Goal: Task Accomplishment & Management: Complete application form

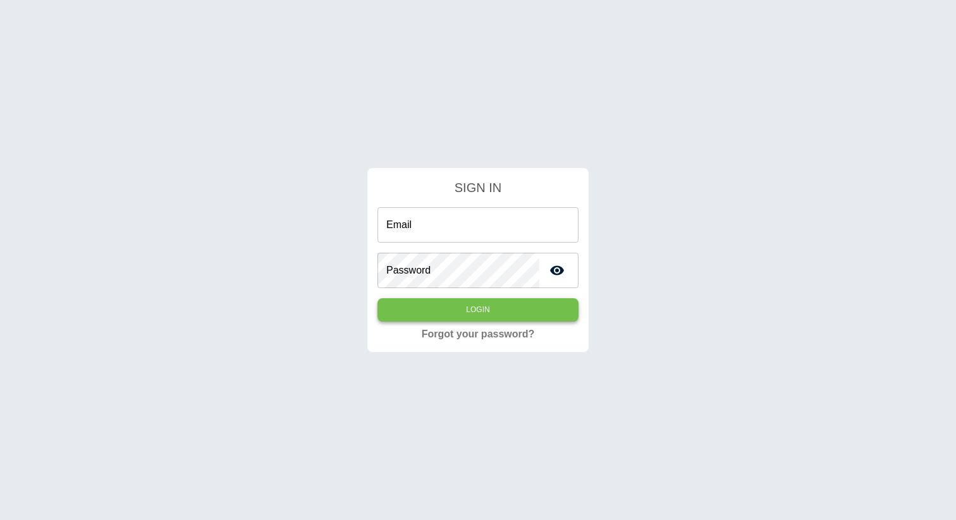
type input "**********"
click at [401, 307] on button "Login" at bounding box center [477, 309] width 201 height 23
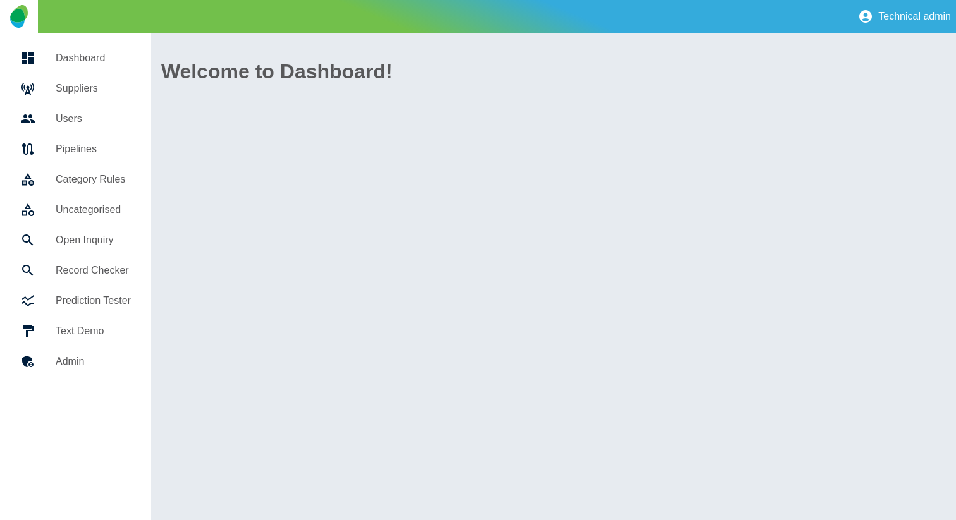
click at [95, 83] on h5 "Suppliers" at bounding box center [93, 88] width 75 height 15
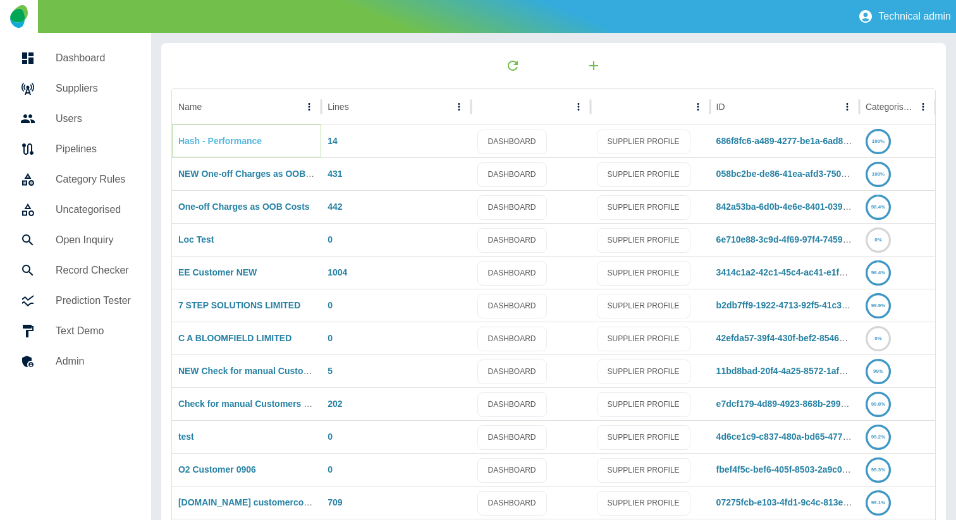
click at [232, 140] on link "Hash - Performance" at bounding box center [219, 141] width 83 height 10
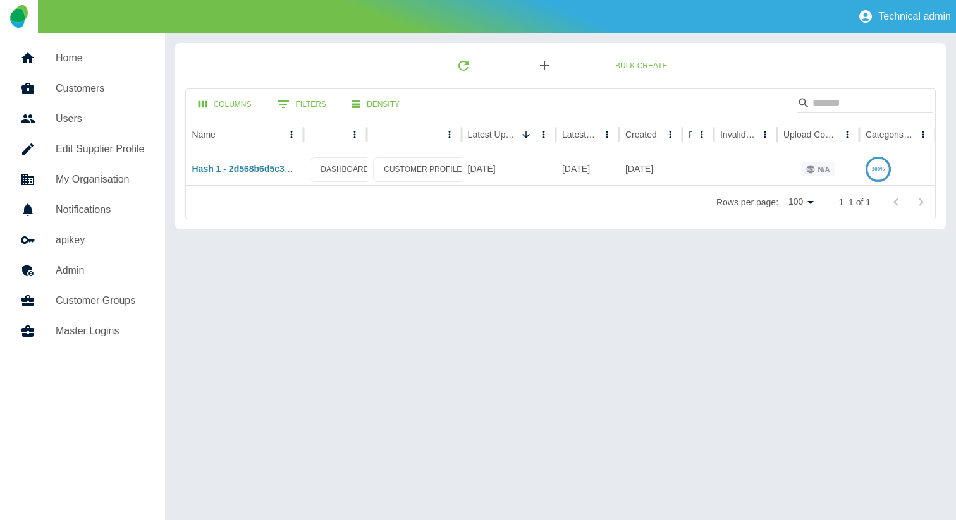
click at [548, 64] on icon "button" at bounding box center [544, 65] width 15 height 15
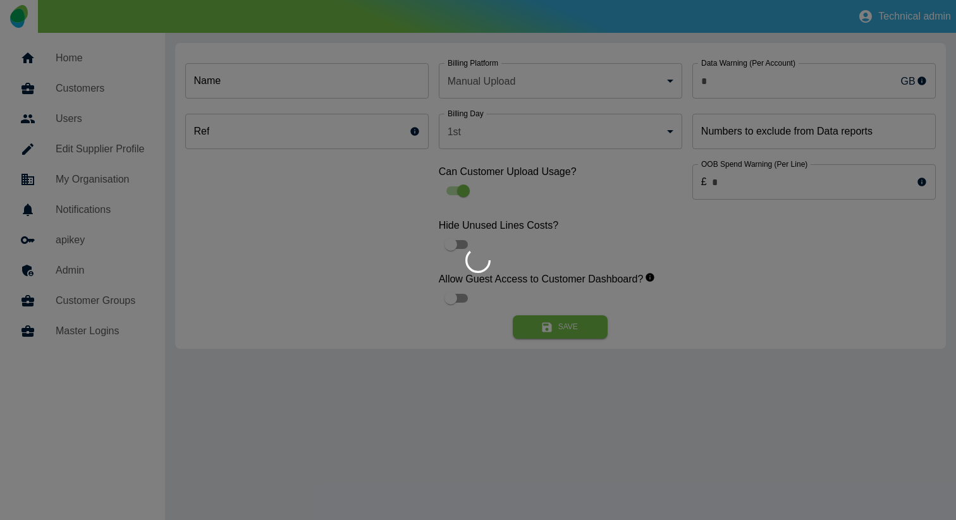
type input "*"
click at [380, 80] on div at bounding box center [478, 260] width 956 height 520
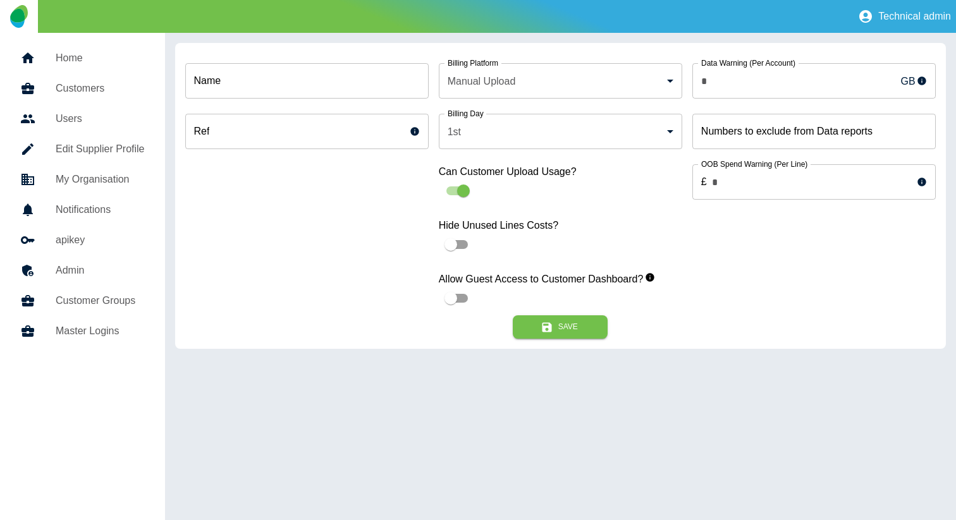
click at [352, 85] on input "Name" at bounding box center [306, 80] width 243 height 35
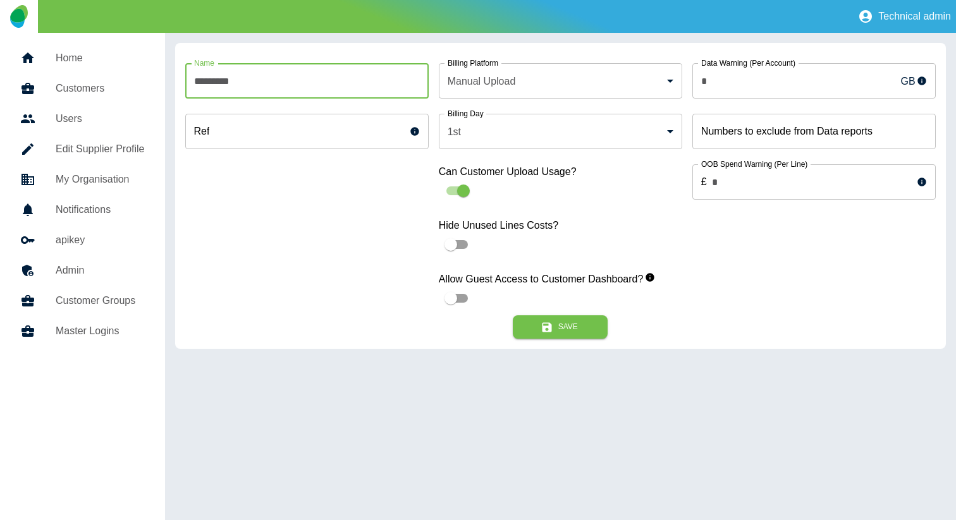
paste input "**********"
type input "**********"
click at [570, 325] on button "Save" at bounding box center [560, 326] width 95 height 23
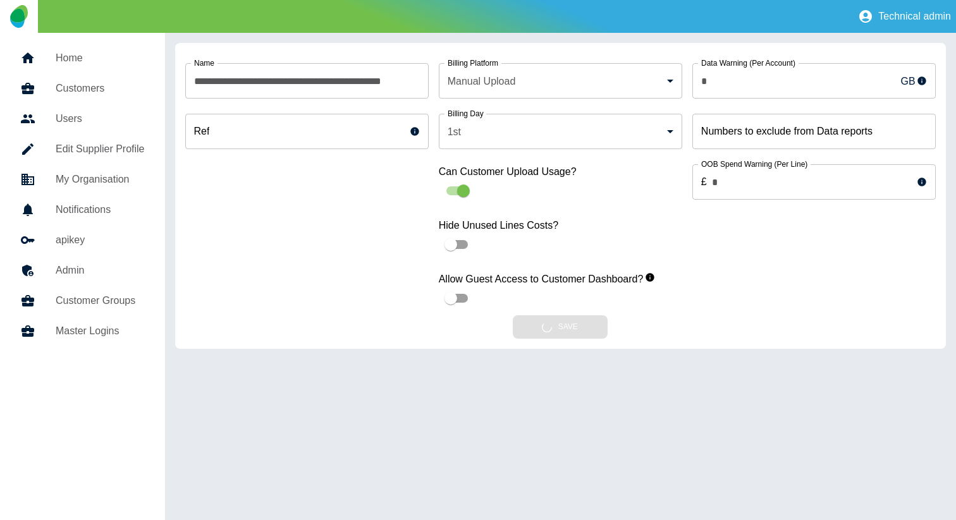
scroll to position [0, 0]
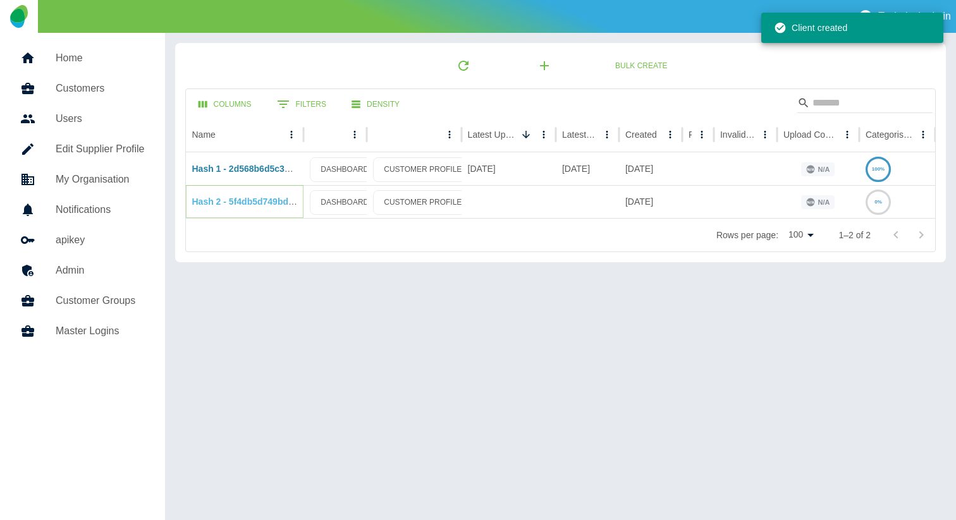
click at [226, 197] on link "Hash 2 - 5f4db5d749bd890188ff9c98ab89969b46896c64" at bounding box center [307, 202] width 231 height 10
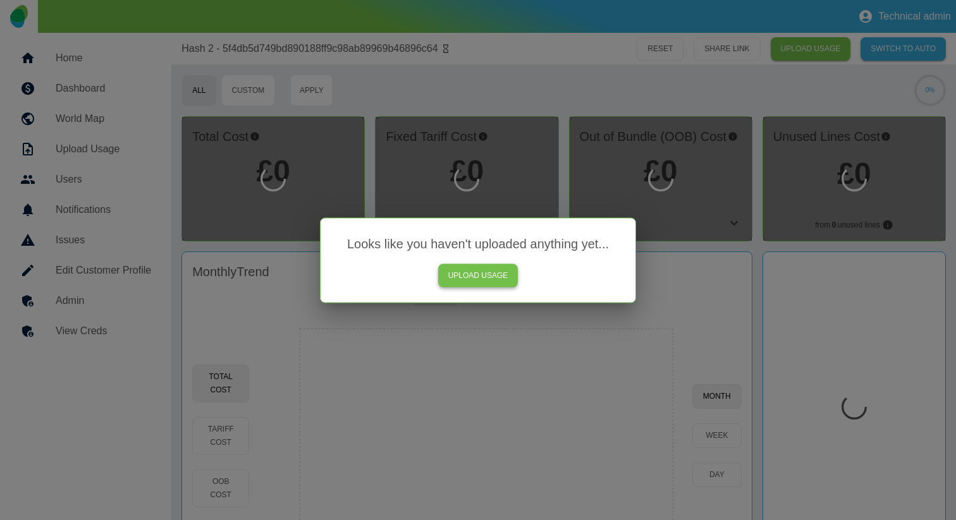
click at [497, 272] on link "UPLOAD USAGE" at bounding box center [478, 275] width 80 height 23
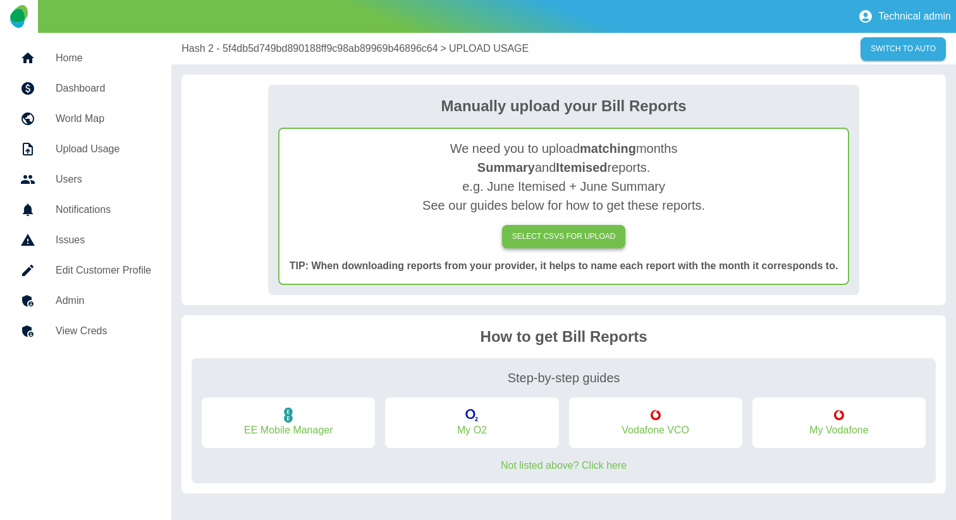
click at [526, 233] on label "SELECT CSVs FOR UPLOAD" at bounding box center [564, 236] width 124 height 23
click at [0, 0] on input "SELECT CSVs FOR UPLOAD" at bounding box center [0, 0] width 0 height 0
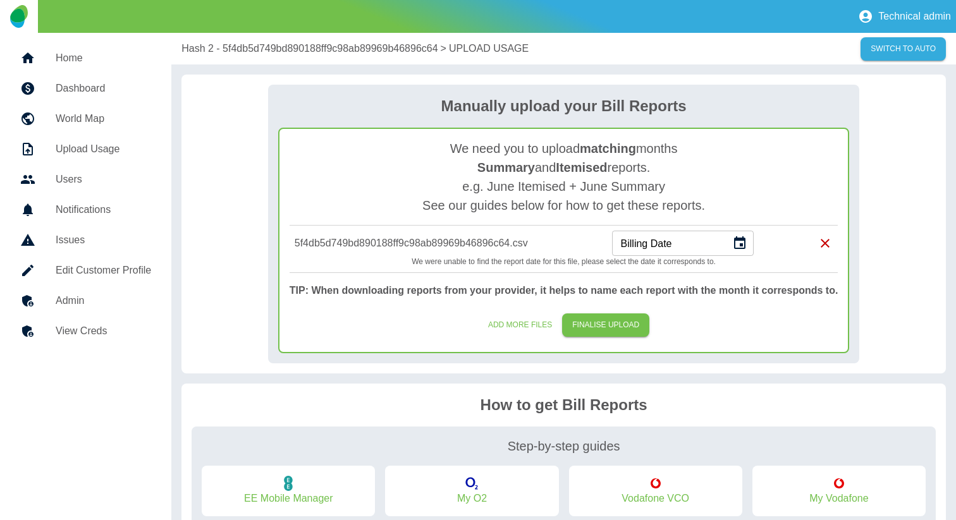
click at [729, 246] on button "Choose date" at bounding box center [739, 243] width 25 height 25
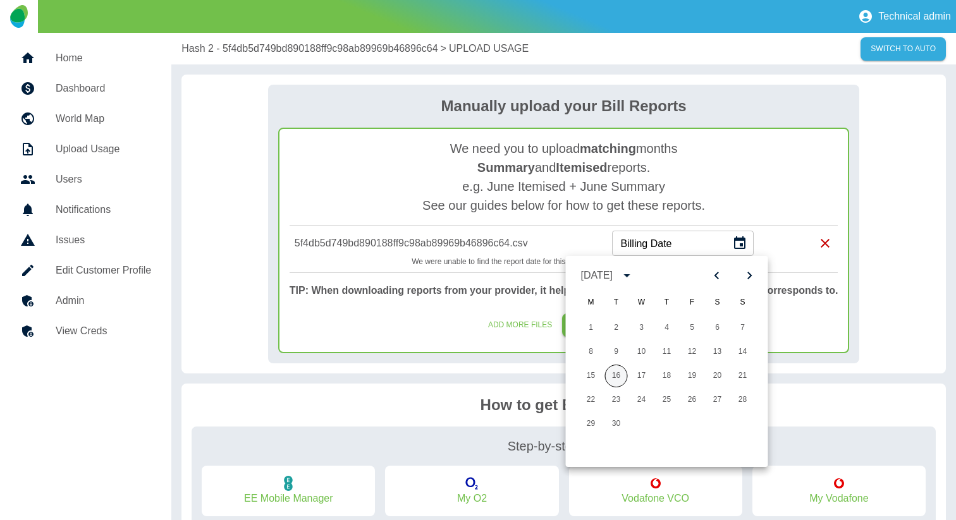
click at [612, 369] on button "16" at bounding box center [616, 376] width 23 height 23
type input "**********"
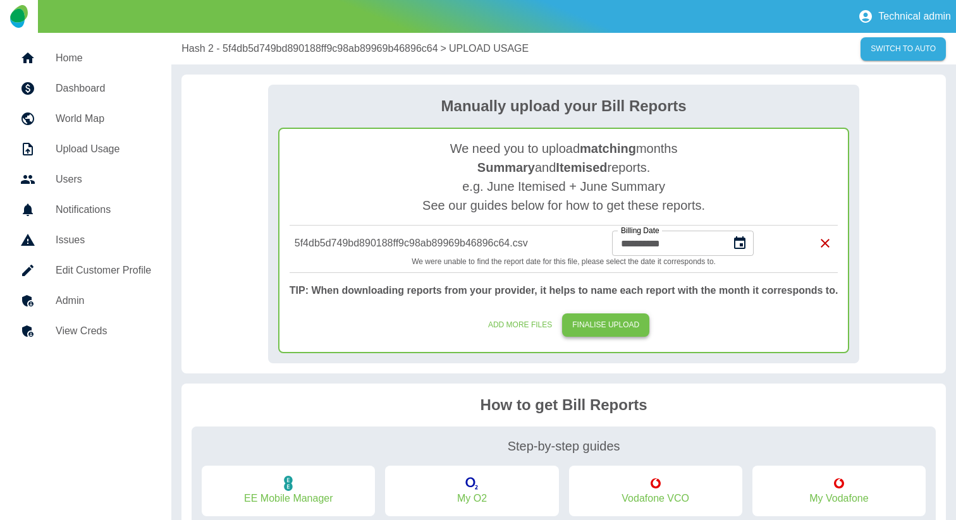
click at [575, 319] on button "FINALISE UPLOAD" at bounding box center [605, 324] width 87 height 23
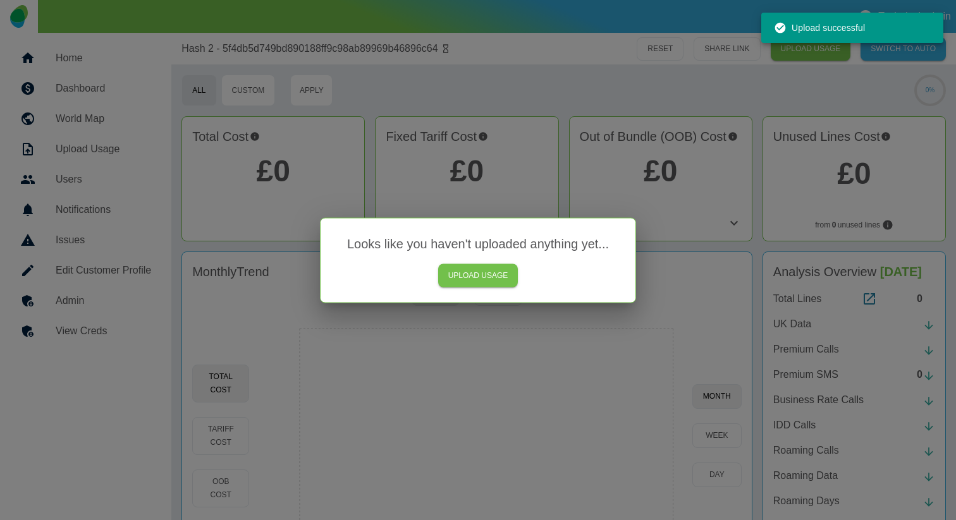
click at [494, 116] on div at bounding box center [478, 260] width 956 height 520
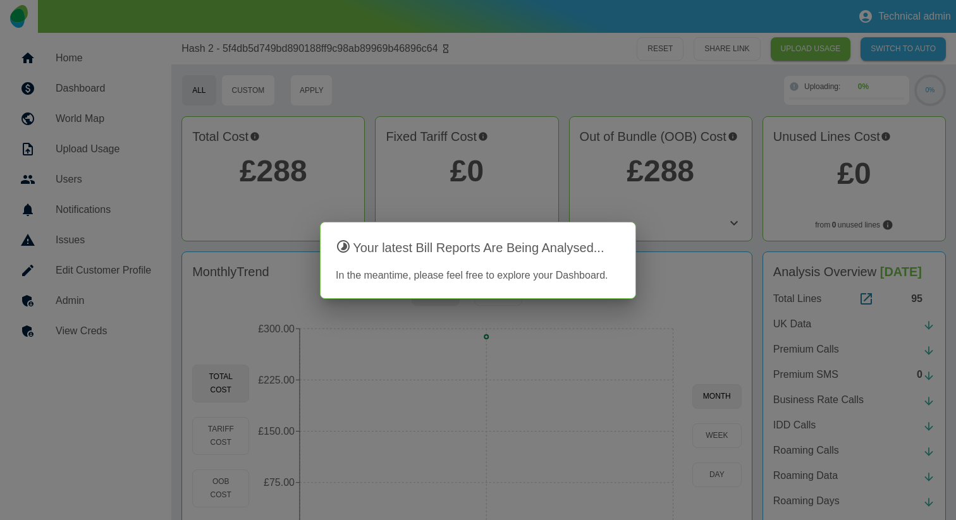
click at [105, 66] on div at bounding box center [478, 260] width 956 height 520
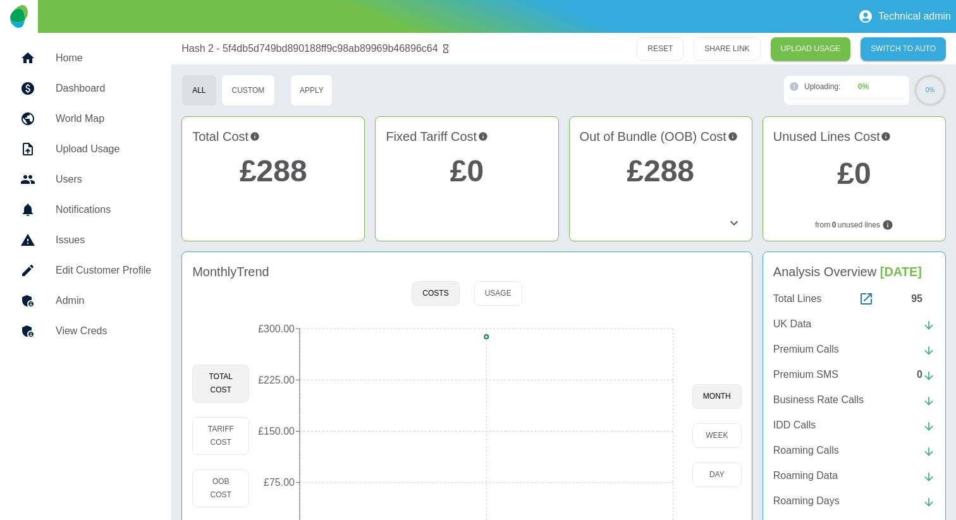
click at [90, 58] on h5 "Home" at bounding box center [103, 58] width 95 height 15
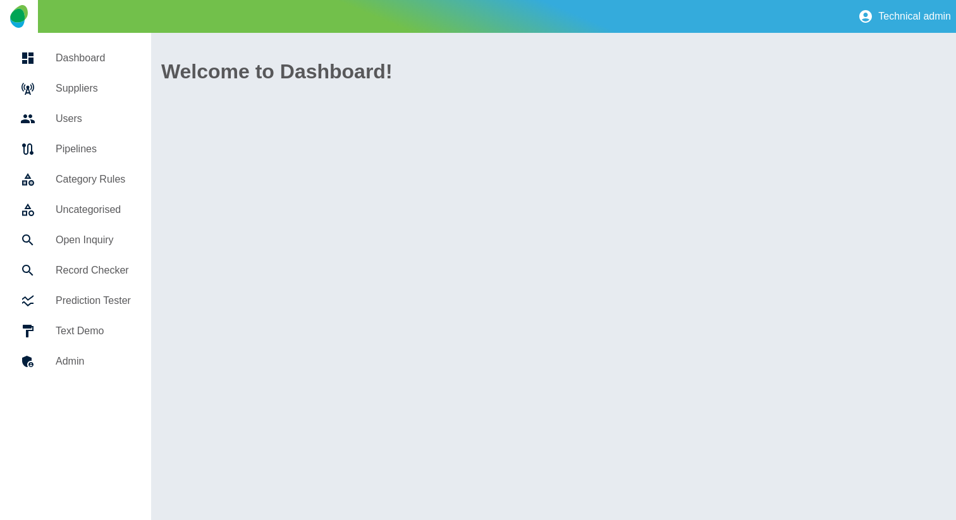
click at [90, 95] on h5 "Suppliers" at bounding box center [93, 88] width 75 height 15
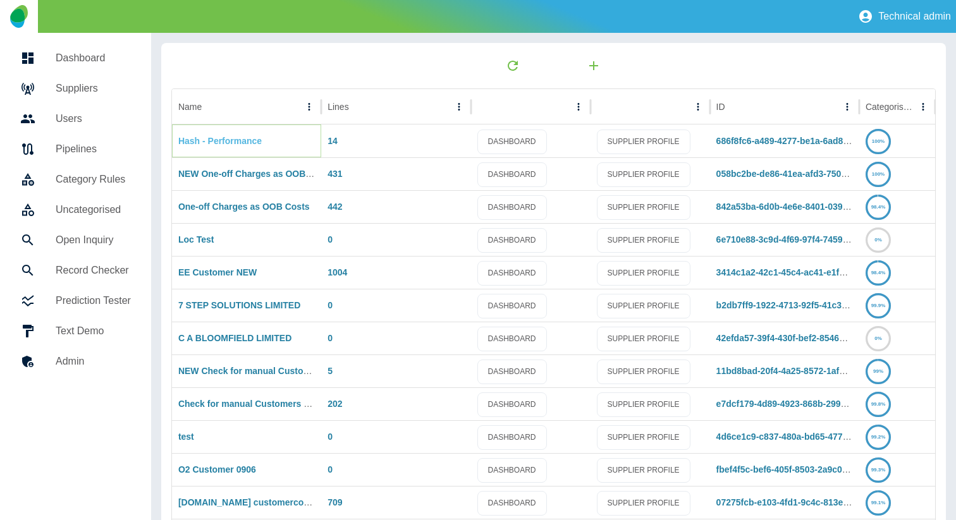
click at [220, 145] on link "Hash - Performance" at bounding box center [219, 141] width 83 height 10
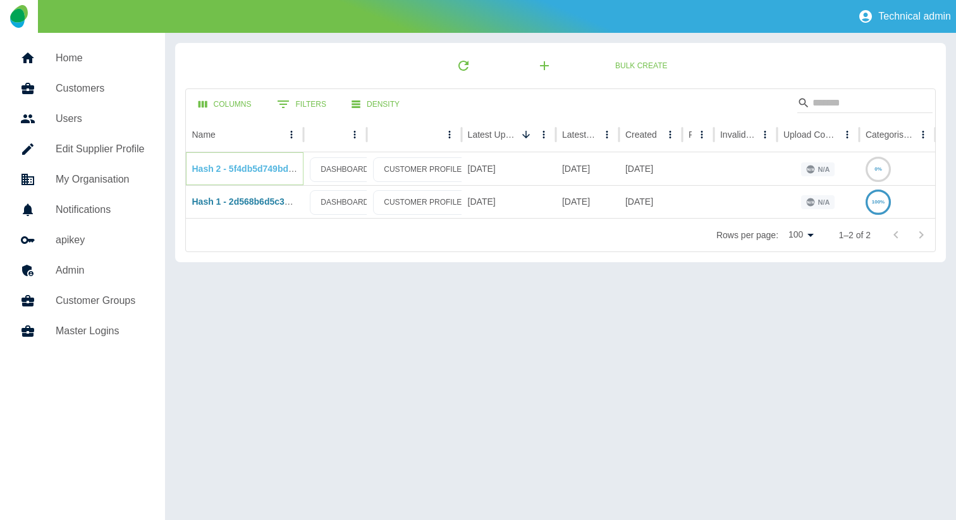
click at [224, 170] on link "Hash 2 - 5f4db5d749bd890188ff9c98ab89969b46896c64" at bounding box center [307, 169] width 231 height 10
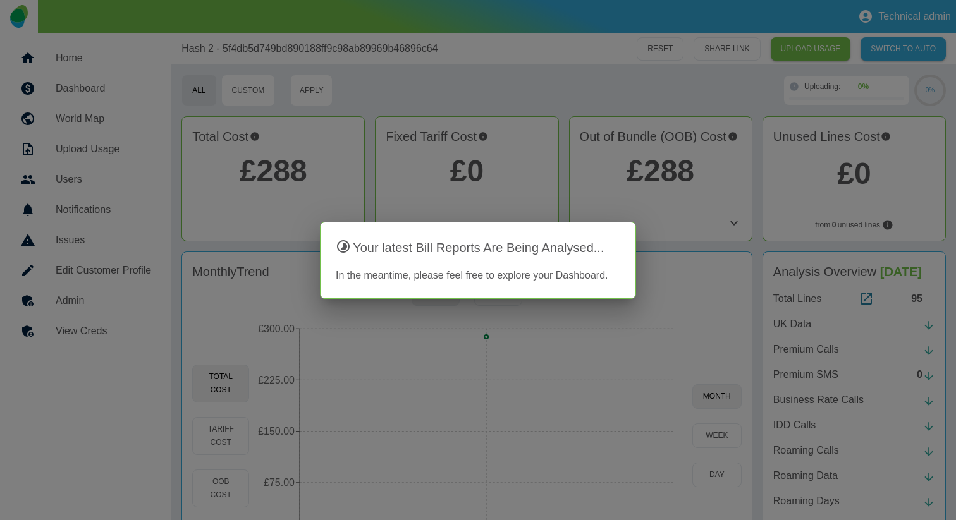
click at [493, 95] on div at bounding box center [478, 260] width 956 height 520
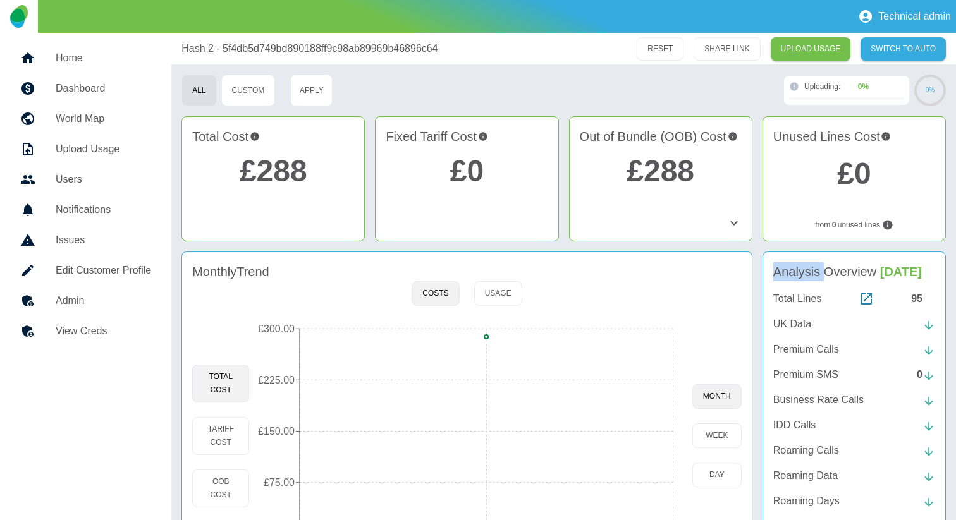
copy h4 "Analysis"
drag, startPoint x: 773, startPoint y: 273, endPoint x: 825, endPoint y: 269, distance: 52.0
click at [825, 269] on h4 "Analysis Overview Dec 1999" at bounding box center [854, 271] width 162 height 19
click at [126, 70] on link "Home" at bounding box center [85, 58] width 151 height 30
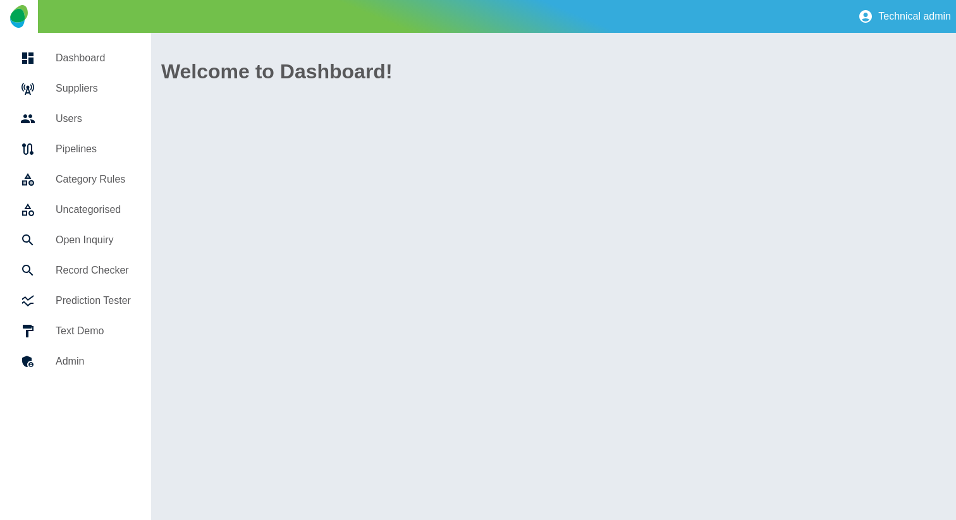
click at [117, 82] on h5 "Suppliers" at bounding box center [93, 88] width 75 height 15
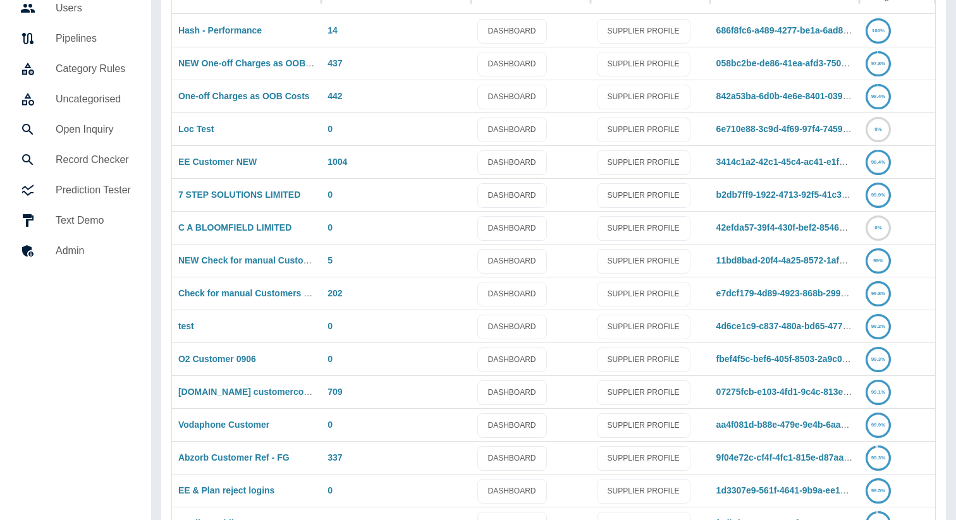
scroll to position [94, 0]
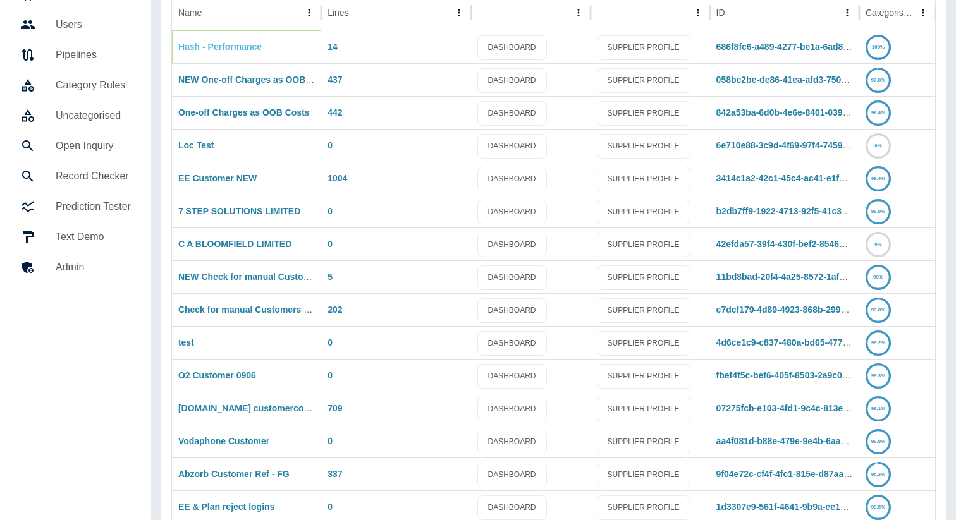
click at [224, 49] on link "Hash - Performance" at bounding box center [219, 47] width 83 height 10
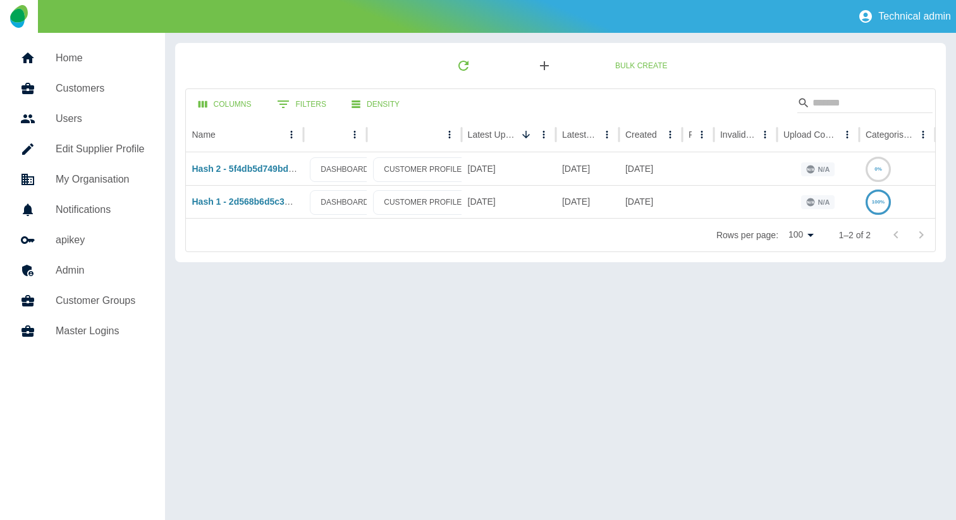
click at [545, 68] on icon "button" at bounding box center [544, 65] width 15 height 15
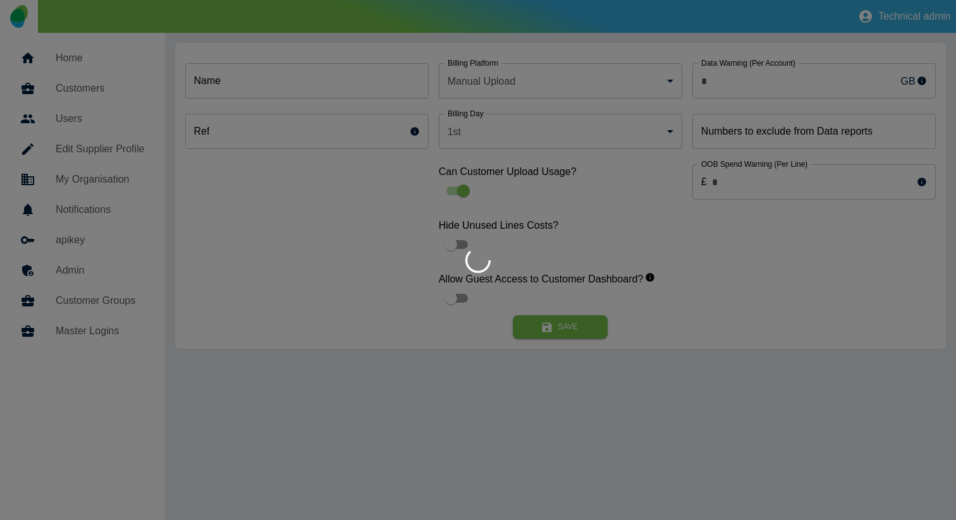
type input "*"
click at [349, 81] on div at bounding box center [478, 260] width 956 height 520
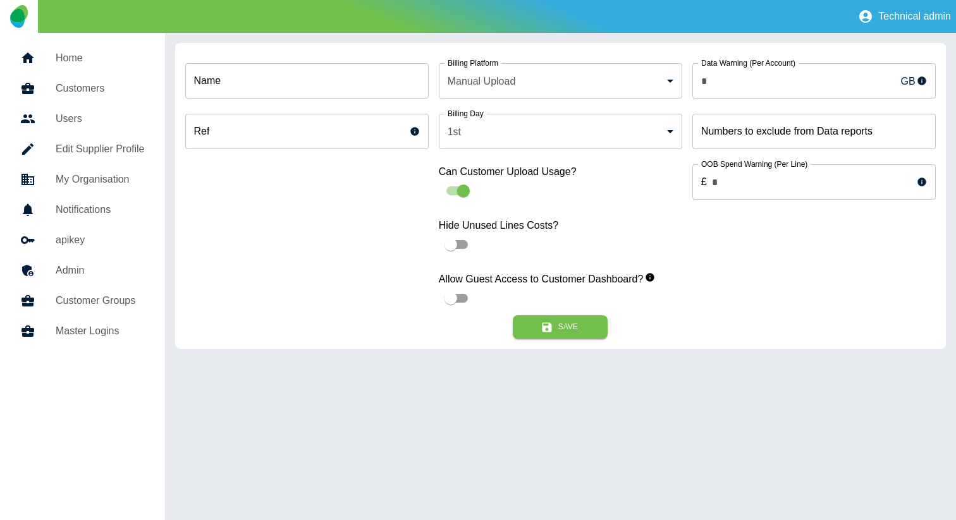
click at [349, 81] on input "Name" at bounding box center [306, 80] width 243 height 35
click at [281, 89] on input "********" at bounding box center [306, 80] width 243 height 35
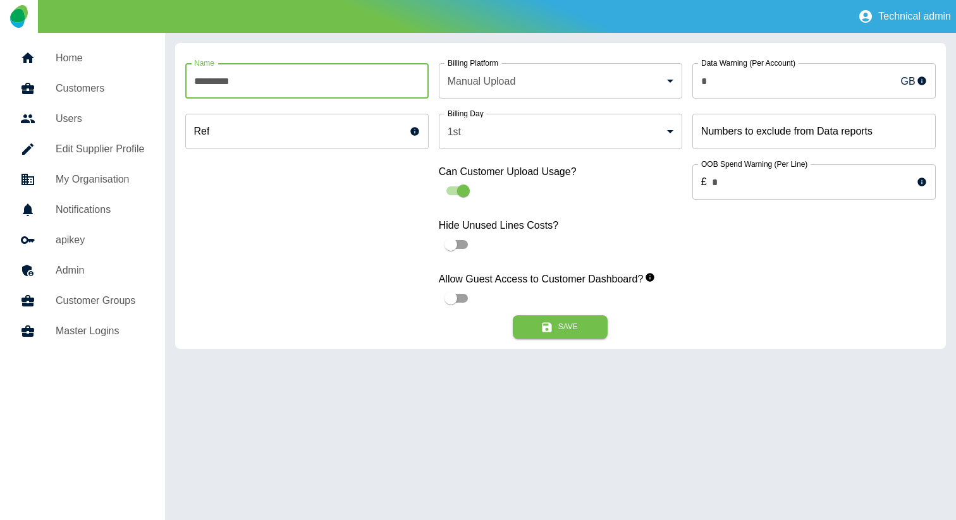
paste input "**********"
type input "**********"
click at [547, 325] on icon "submit" at bounding box center [546, 326] width 9 height 9
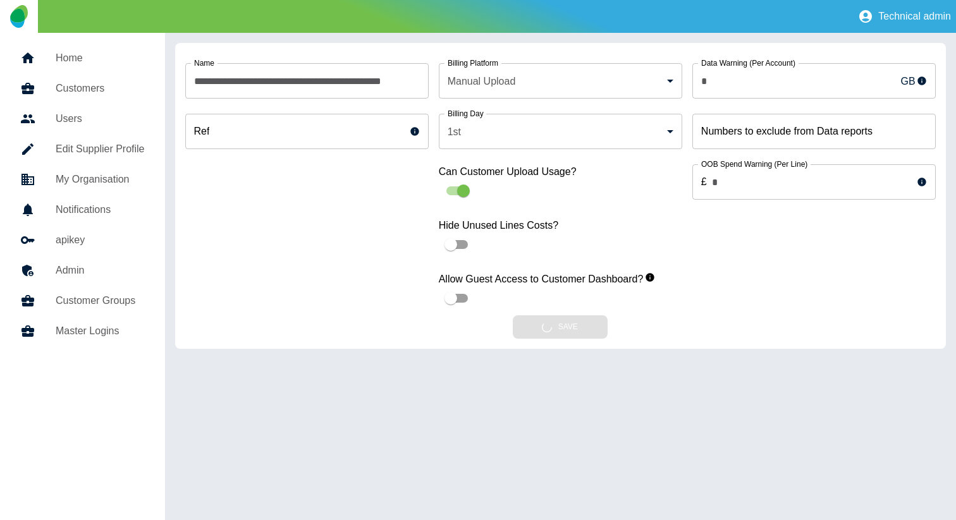
scroll to position [0, 0]
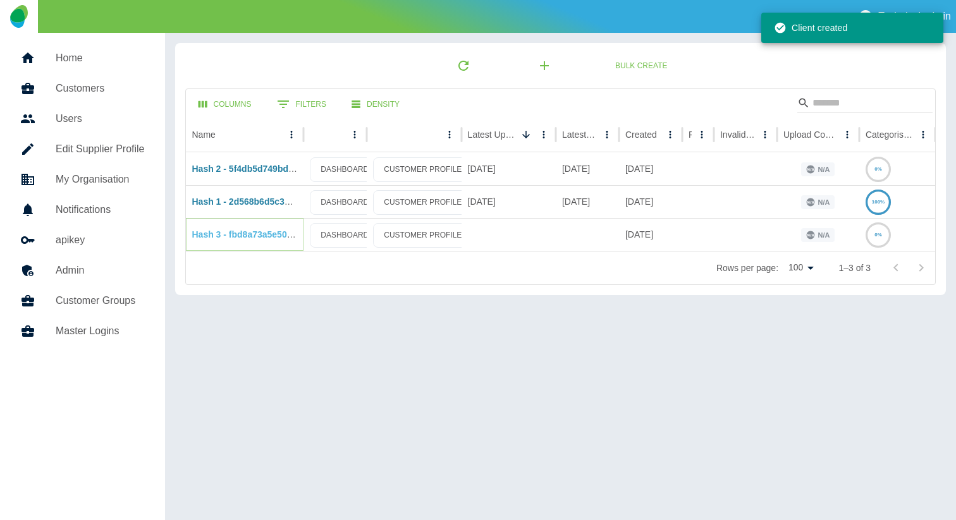
click at [244, 232] on link "Hash 3 - fbd8a73a5e50c4d6aab44a5d29dda2b6880e4883" at bounding box center [310, 234] width 236 height 10
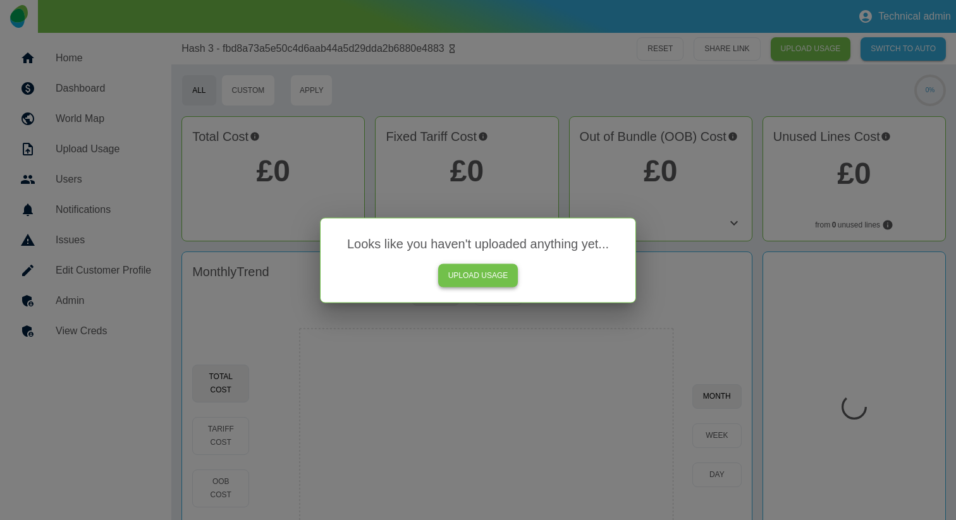
click at [478, 277] on link "UPLOAD USAGE" at bounding box center [478, 275] width 80 height 23
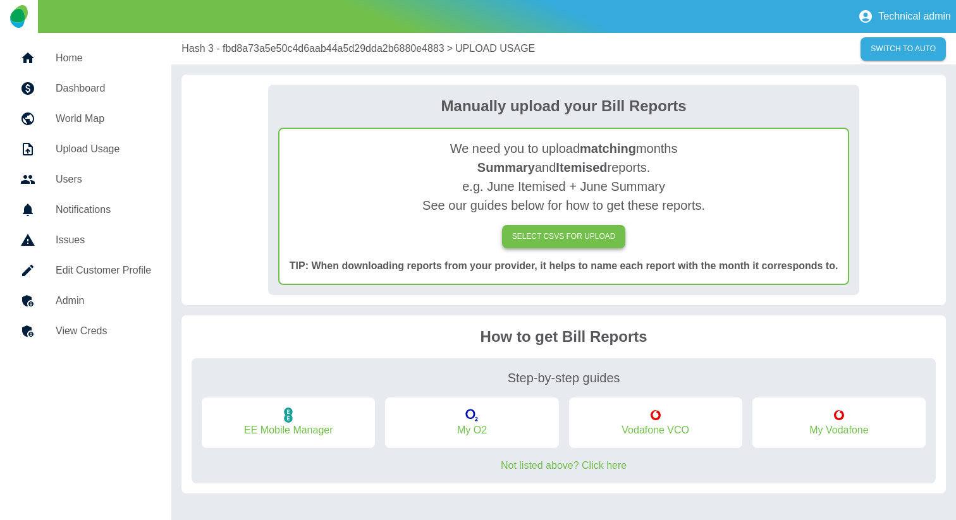
click at [551, 226] on label "SELECT CSVs FOR UPLOAD" at bounding box center [564, 236] width 124 height 23
click at [0, 0] on input "SELECT CSVs FOR UPLOAD" at bounding box center [0, 0] width 0 height 0
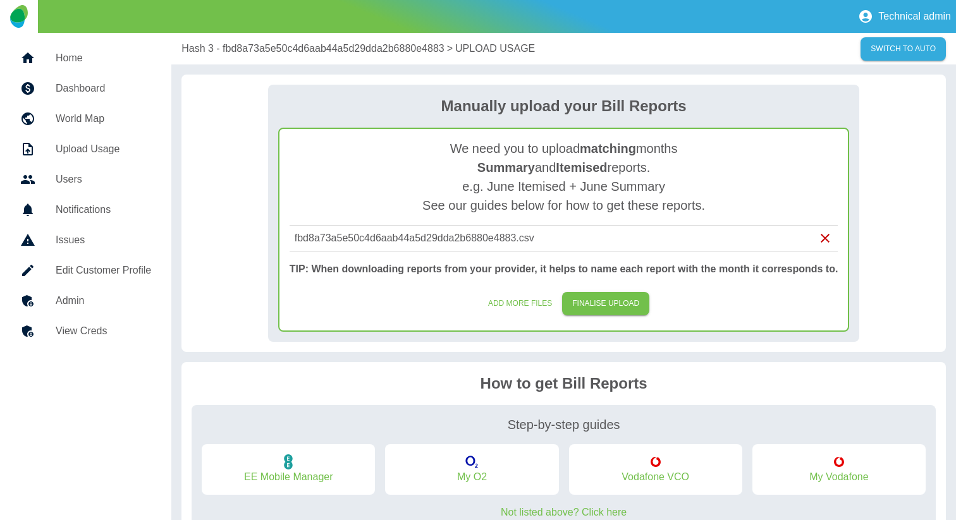
click at [672, 238] on div "fbd8a73a5e50c4d6aab44a5d29dda2b6880e4883.csv" at bounding box center [564, 238] width 538 height 15
click at [612, 223] on div "We need you to upload matching months Summary and Itemised reports. e.g. June I…" at bounding box center [563, 230] width 571 height 204
click at [604, 228] on div "fbd8a73a5e50c4d6aab44a5d29dda2b6880e4883.csv" at bounding box center [563, 238] width 549 height 27
click at [619, 302] on button "FINALISE UPLOAD" at bounding box center [605, 303] width 87 height 23
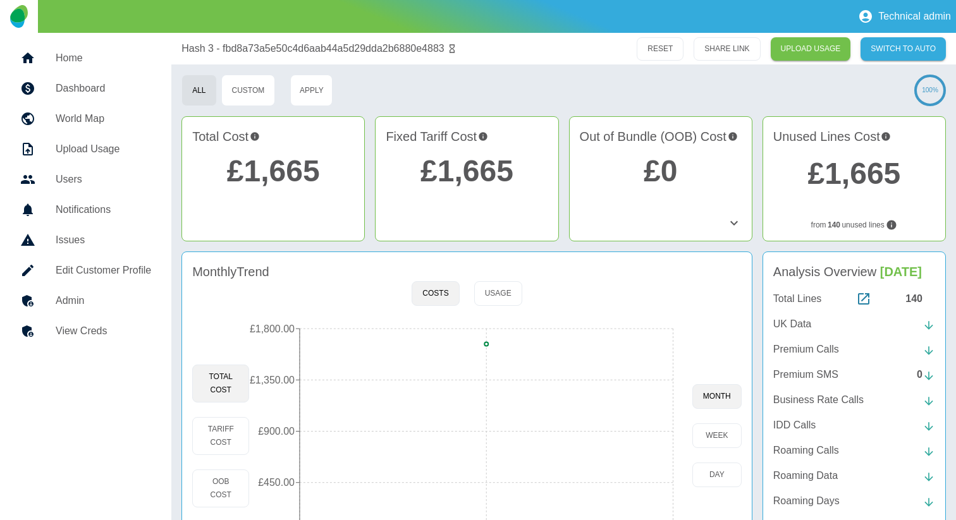
click at [113, 71] on link "Home" at bounding box center [85, 58] width 151 height 30
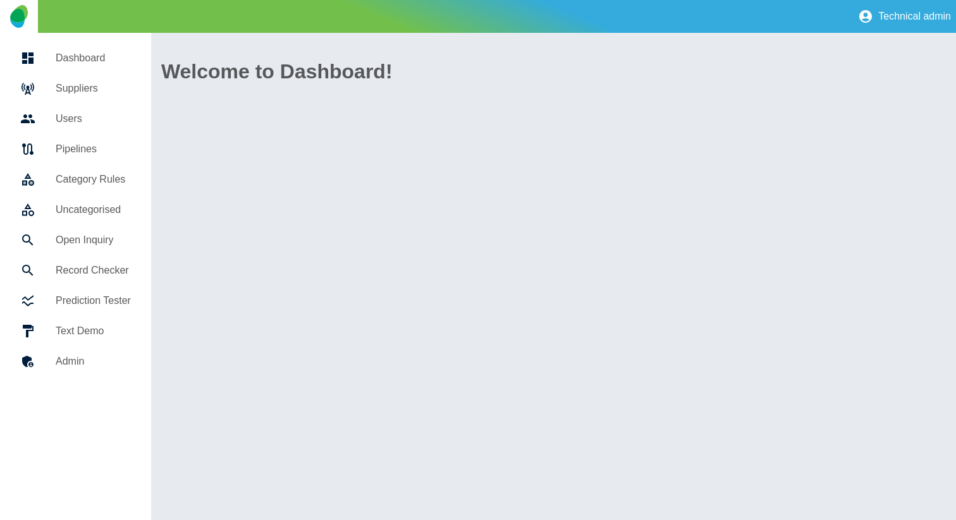
click at [107, 86] on h5 "Suppliers" at bounding box center [93, 88] width 75 height 15
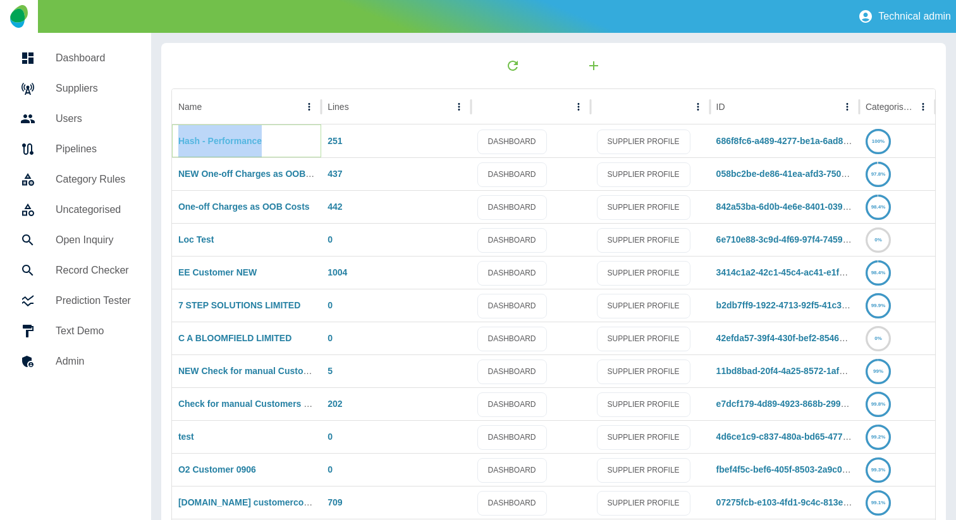
click at [222, 142] on link "Hash - Performance" at bounding box center [219, 141] width 83 height 10
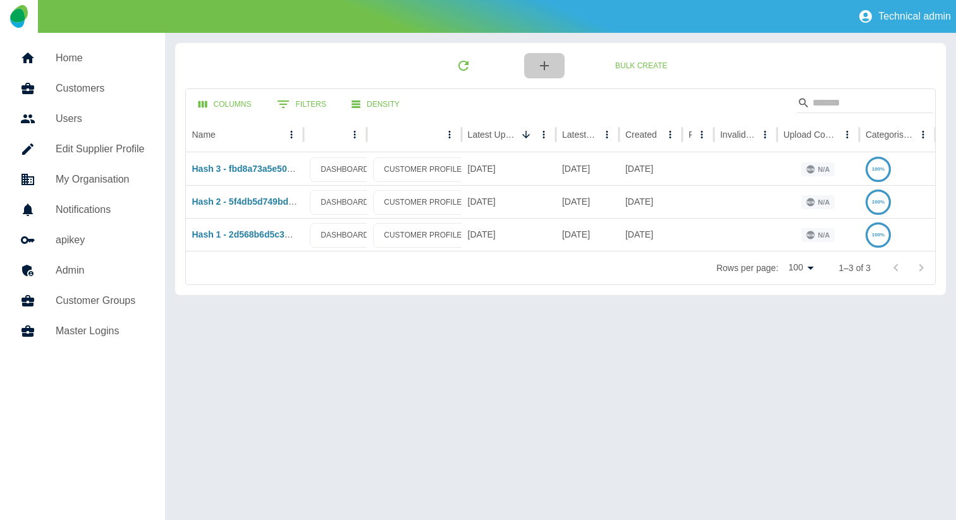
click at [538, 69] on icon "button" at bounding box center [544, 65] width 15 height 15
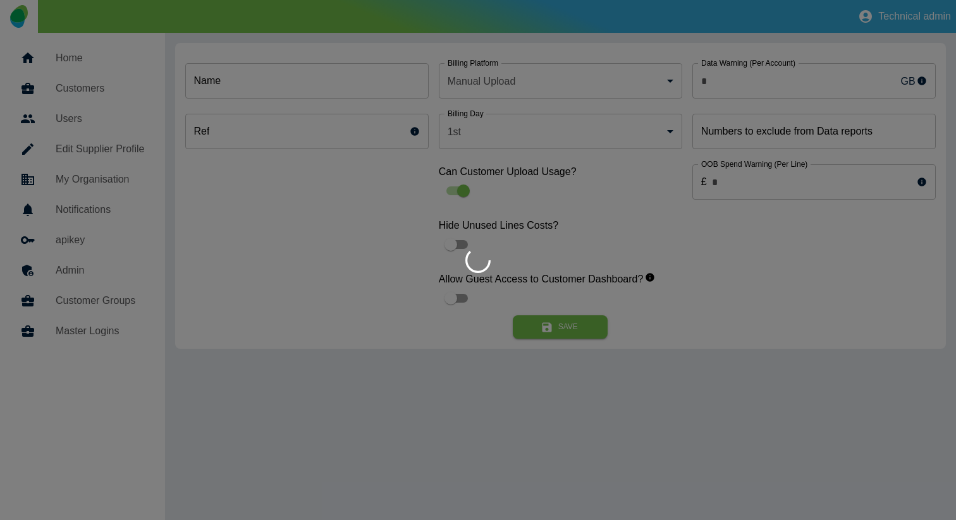
type input "*"
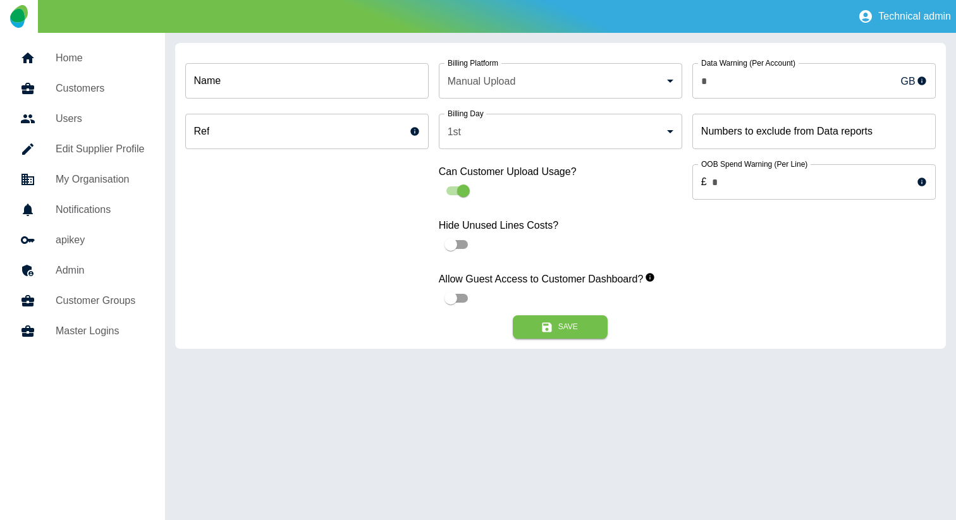
click at [334, 77] on input "Name" at bounding box center [306, 80] width 243 height 35
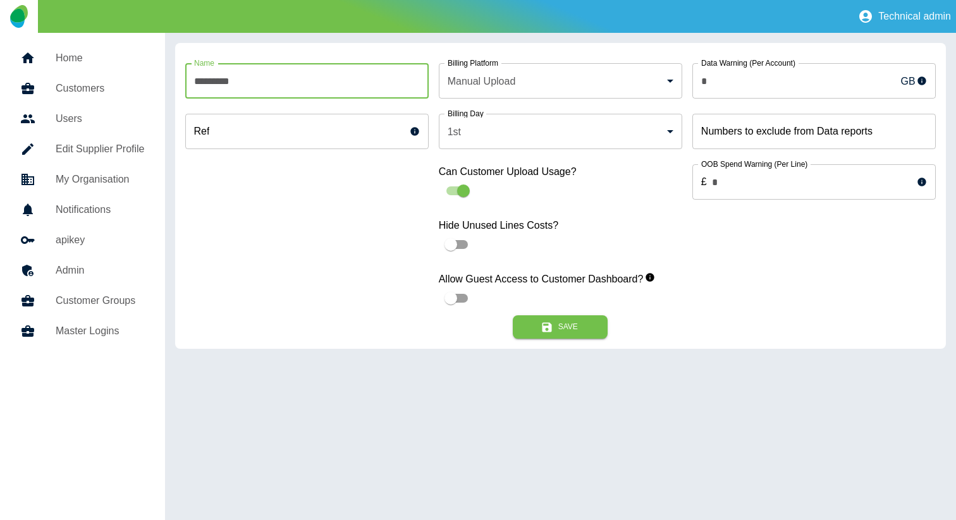
paste input "**********"
type input "**********"
click at [588, 321] on button "Save" at bounding box center [560, 326] width 95 height 23
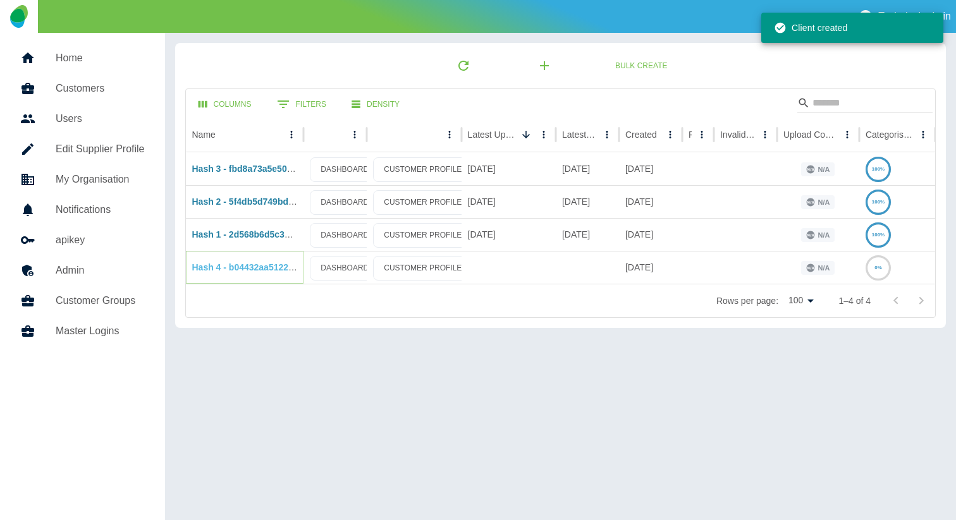
click at [231, 264] on link "Hash 4 - b04432aa5122dd425db80b82aa6d2938edd8bc98" at bounding box center [311, 267] width 238 height 10
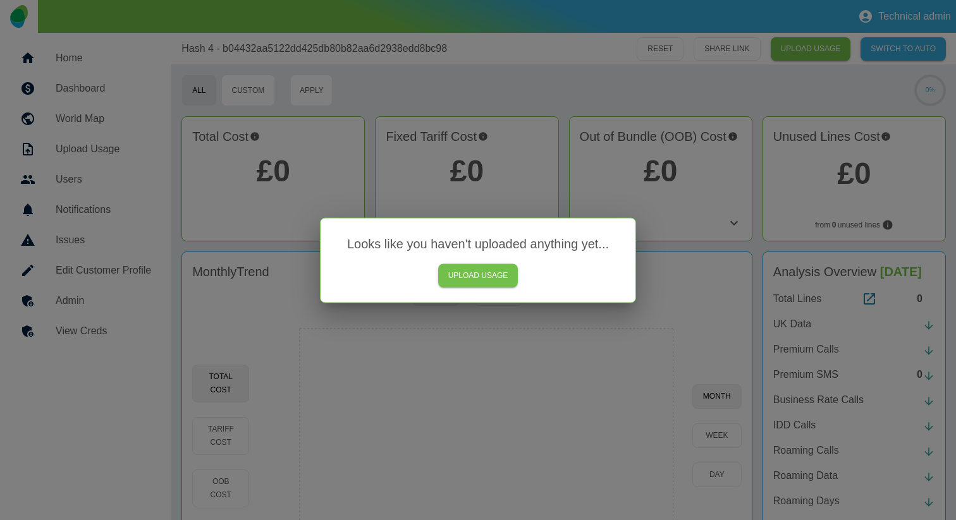
click at [580, 356] on div at bounding box center [478, 260] width 956 height 520
click at [502, 94] on div at bounding box center [478, 260] width 956 height 520
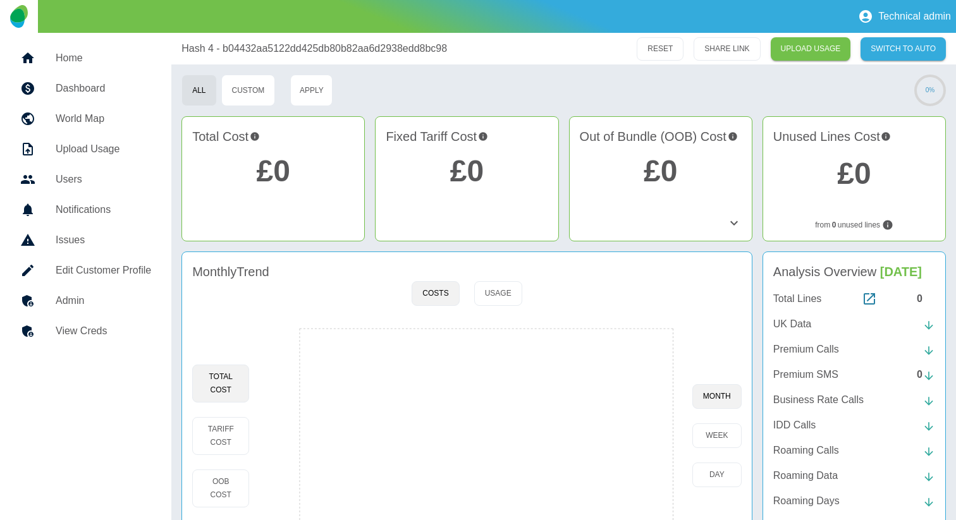
click at [78, 56] on h5 "Home" at bounding box center [103, 58] width 95 height 15
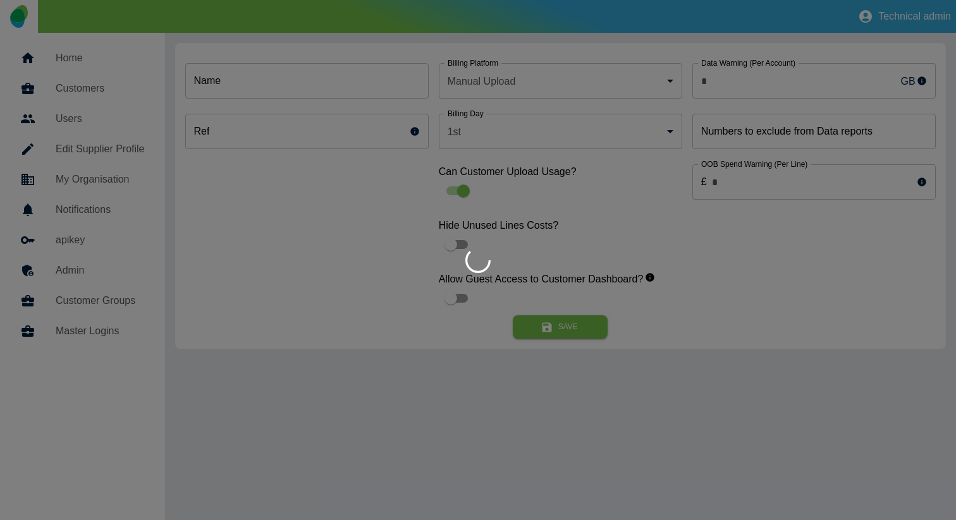
type input "*"
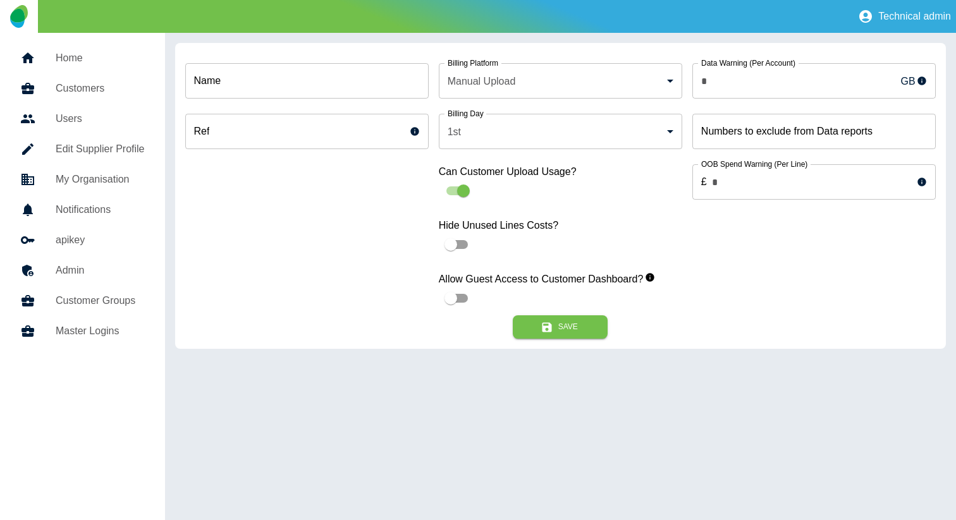
click at [338, 75] on input "Name" at bounding box center [306, 80] width 243 height 35
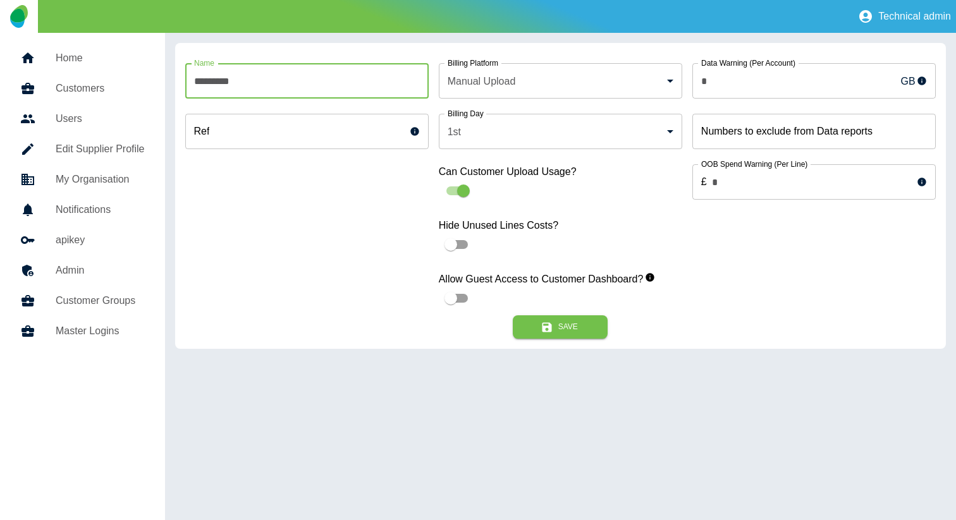
paste input "**********"
type input "**********"
click at [557, 324] on button "Save" at bounding box center [560, 326] width 95 height 23
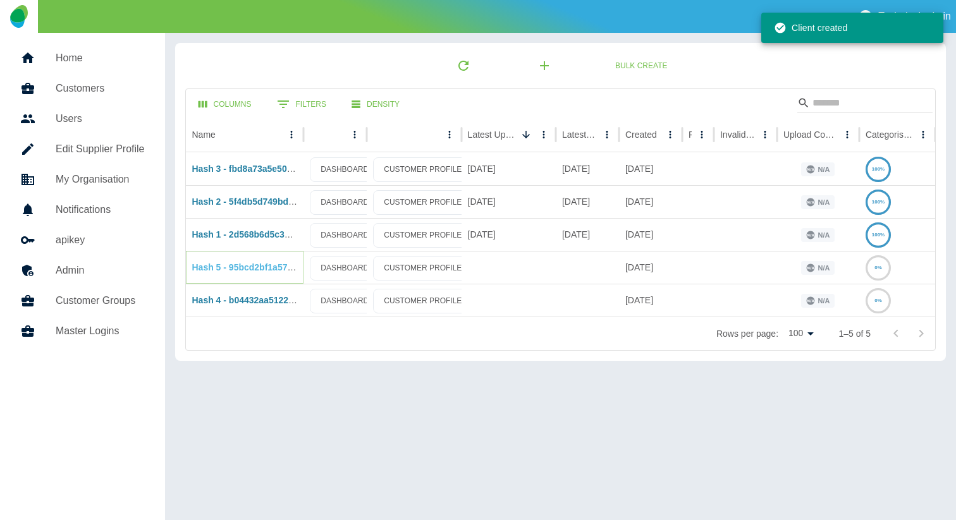
click at [243, 265] on link "Hash 5 - 95bcd2bf1a5757d183ba957feb9314274c8ce39b" at bounding box center [308, 267] width 233 height 10
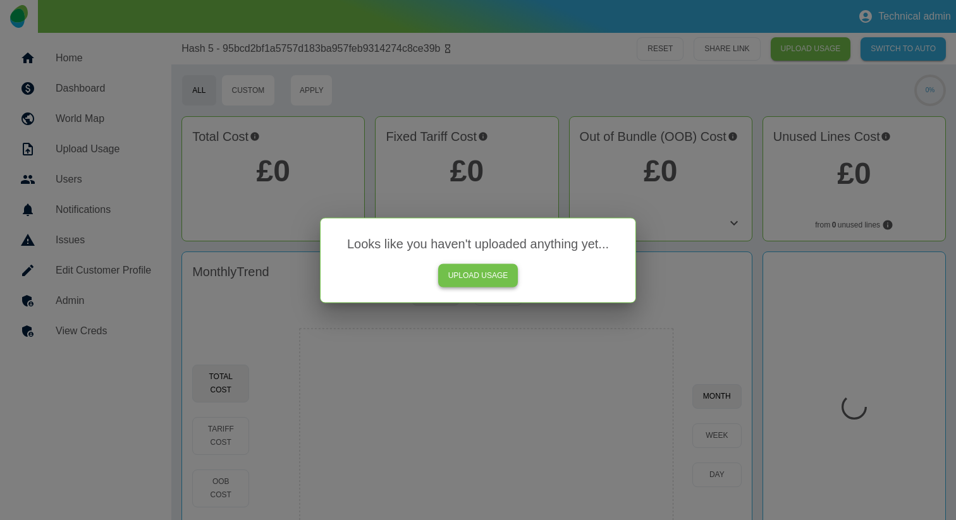
click at [497, 275] on link "UPLOAD USAGE" at bounding box center [478, 275] width 80 height 23
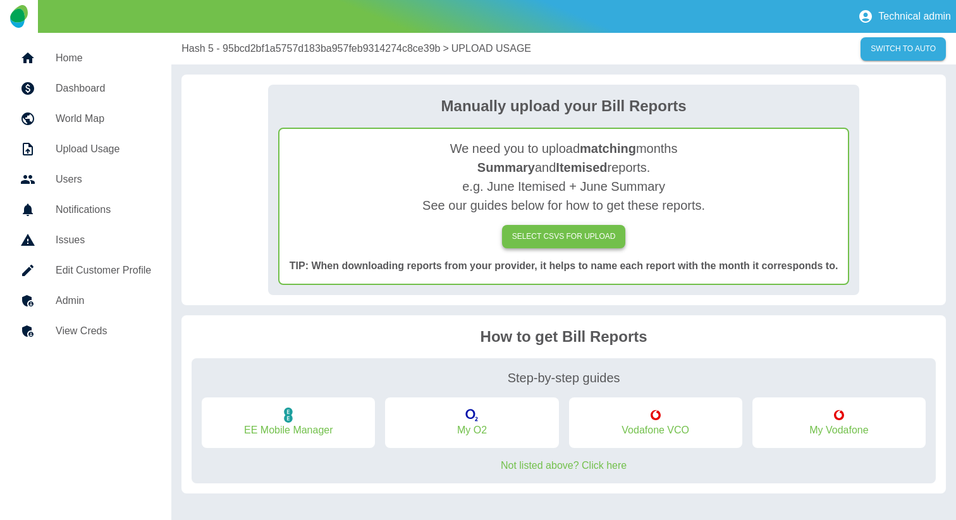
click at [533, 233] on label "SELECT CSVs FOR UPLOAD" at bounding box center [564, 236] width 124 height 23
click at [0, 0] on input "SELECT CSVs FOR UPLOAD" at bounding box center [0, 0] width 0 height 0
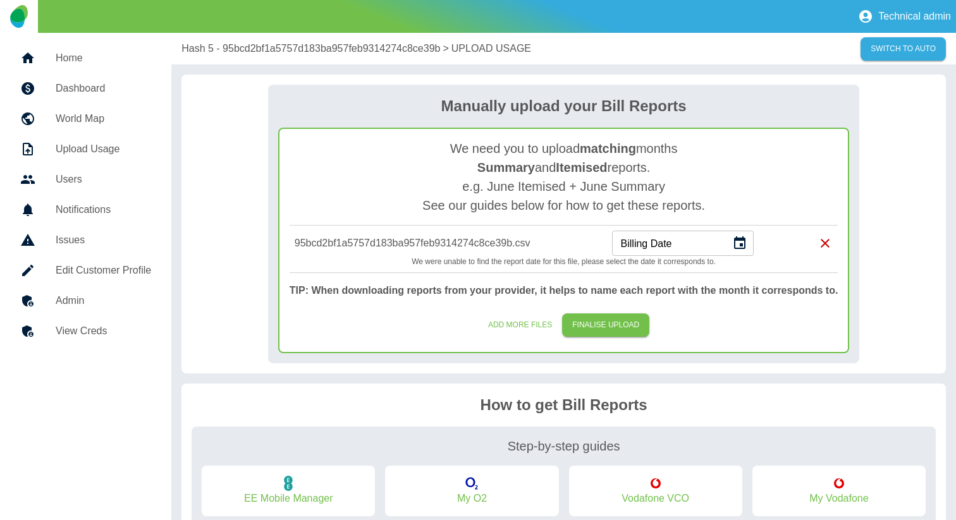
click at [732, 241] on button "Choose date" at bounding box center [739, 243] width 25 height 25
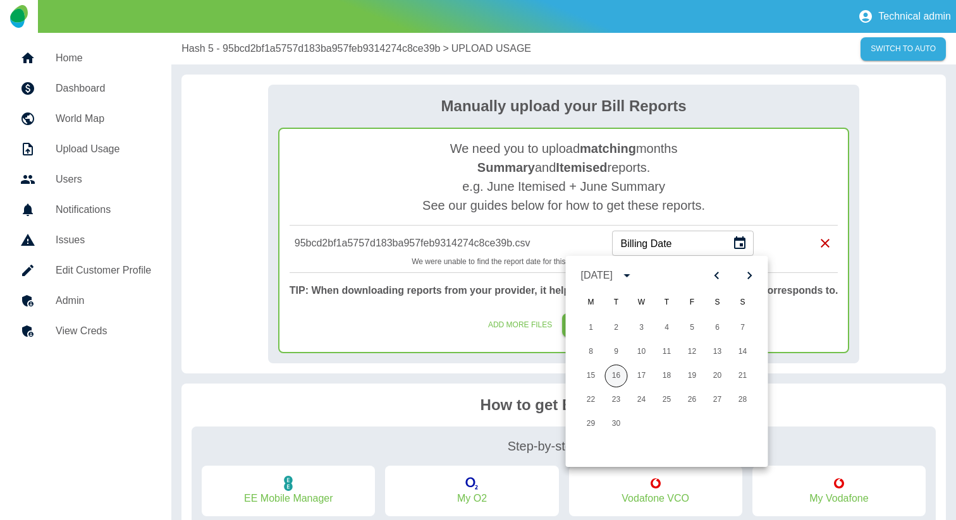
click at [617, 369] on button "16" at bounding box center [616, 376] width 23 height 23
type input "**********"
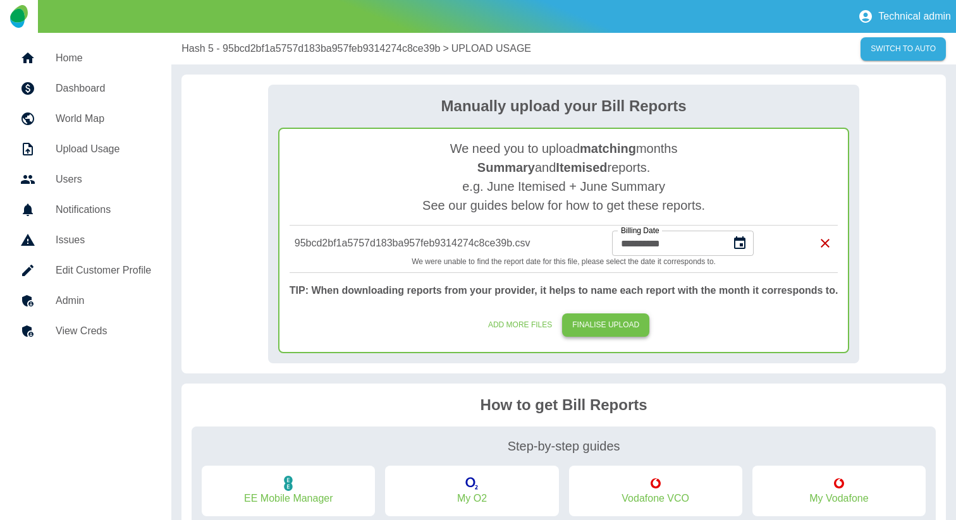
click at [626, 320] on button "FINALISE UPLOAD" at bounding box center [605, 324] width 87 height 23
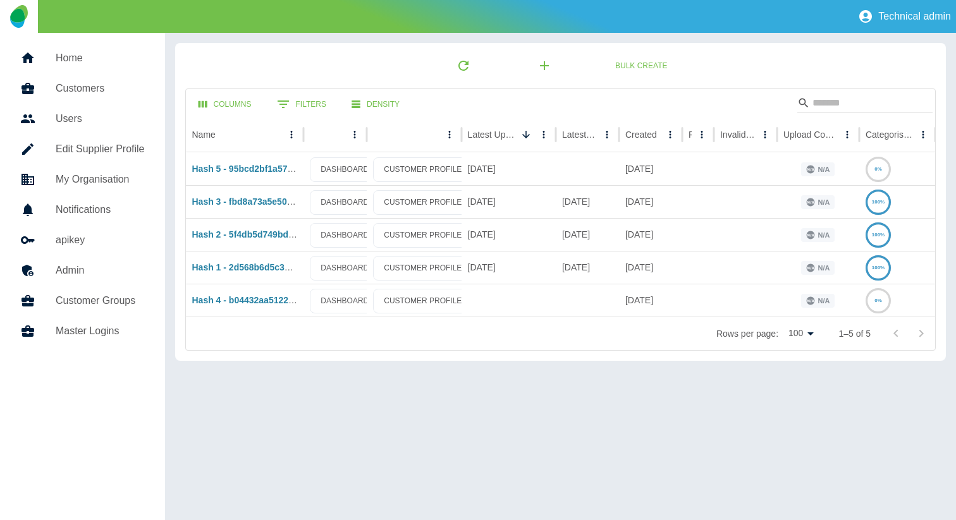
click at [67, 45] on link "Home" at bounding box center [82, 58] width 145 height 30
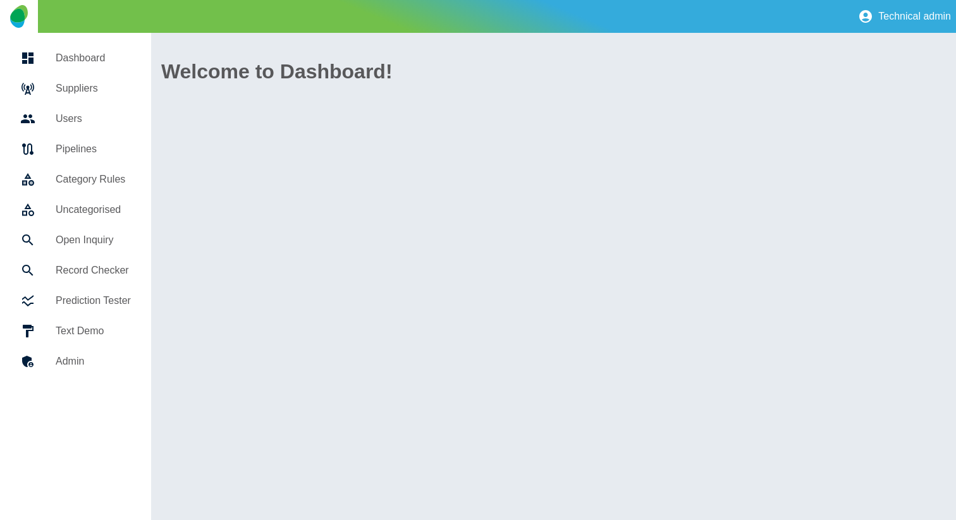
click at [78, 81] on h5 "Suppliers" at bounding box center [93, 88] width 75 height 15
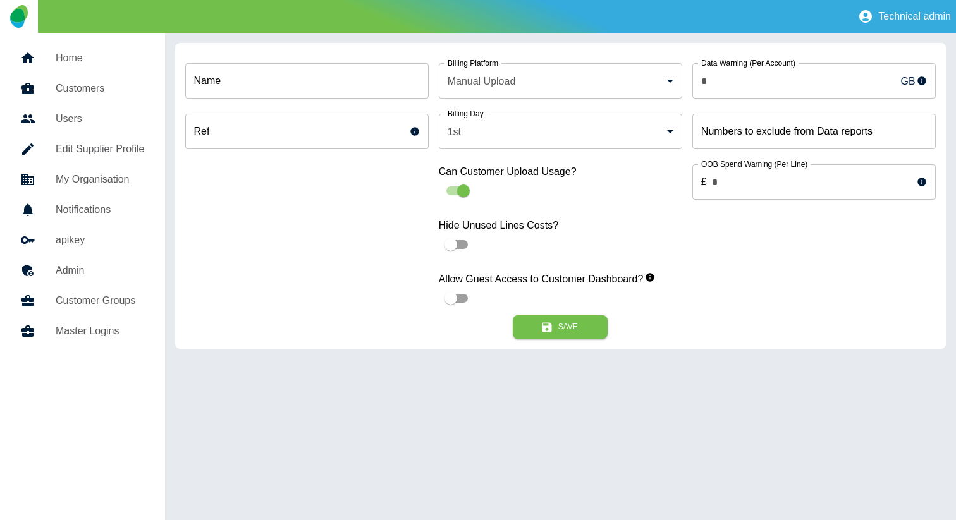
click at [324, 83] on input "Name" at bounding box center [306, 80] width 243 height 35
click at [267, 82] on input "********" at bounding box center [306, 80] width 243 height 35
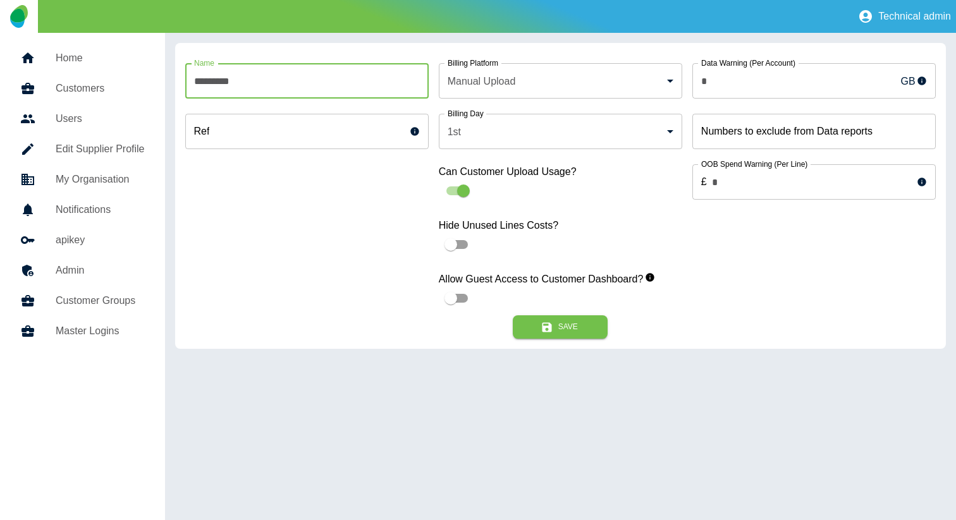
paste input "**********"
type input "**********"
click at [562, 324] on button "Save" at bounding box center [560, 326] width 95 height 23
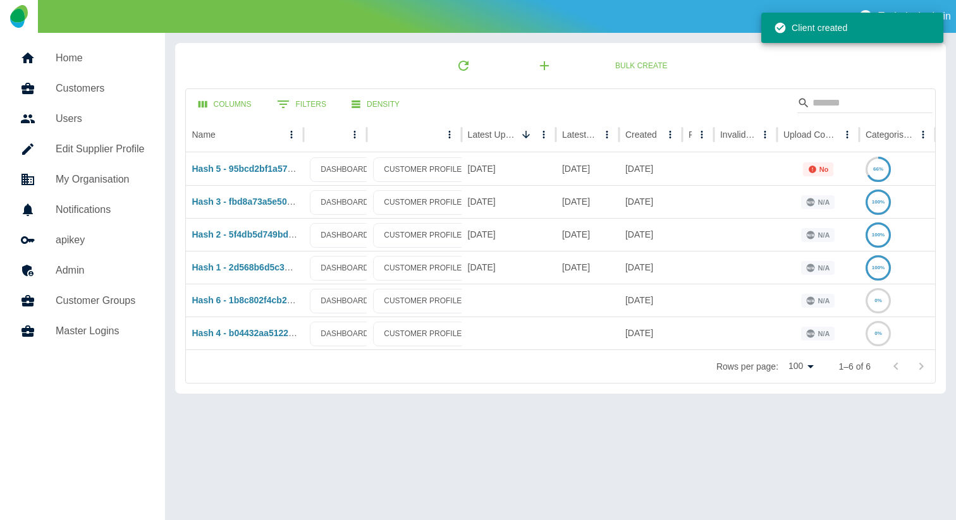
click at [430, 72] on div "Bulk Create" at bounding box center [560, 65] width 751 height 25
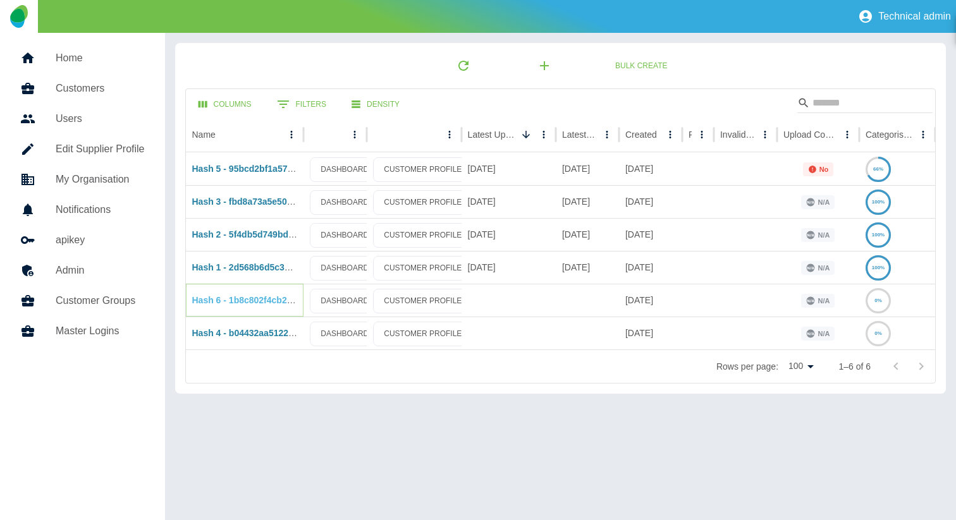
click at [231, 300] on link "Hash 6 - 1b8c802f4cb27e3bf39cc477db495473aa938246" at bounding box center [308, 300] width 232 height 10
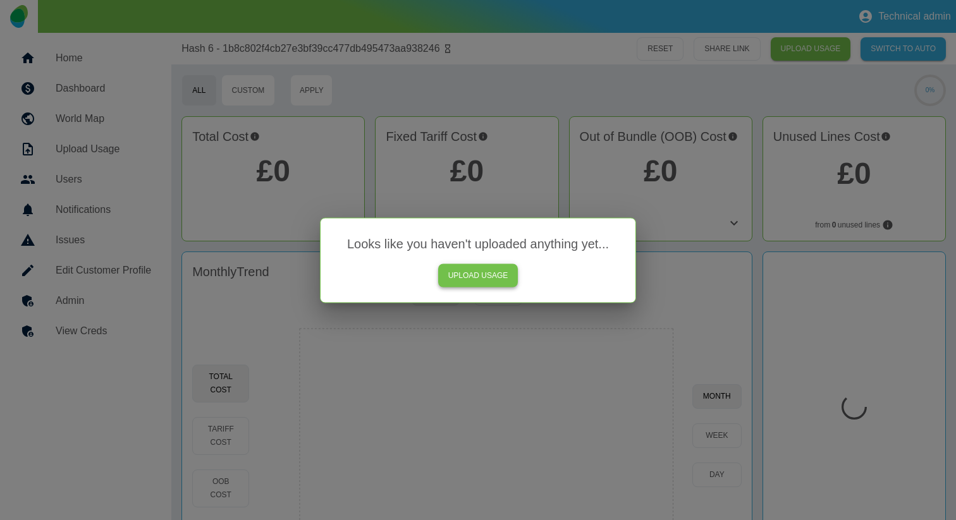
click at [487, 270] on link "UPLOAD USAGE" at bounding box center [478, 275] width 80 height 23
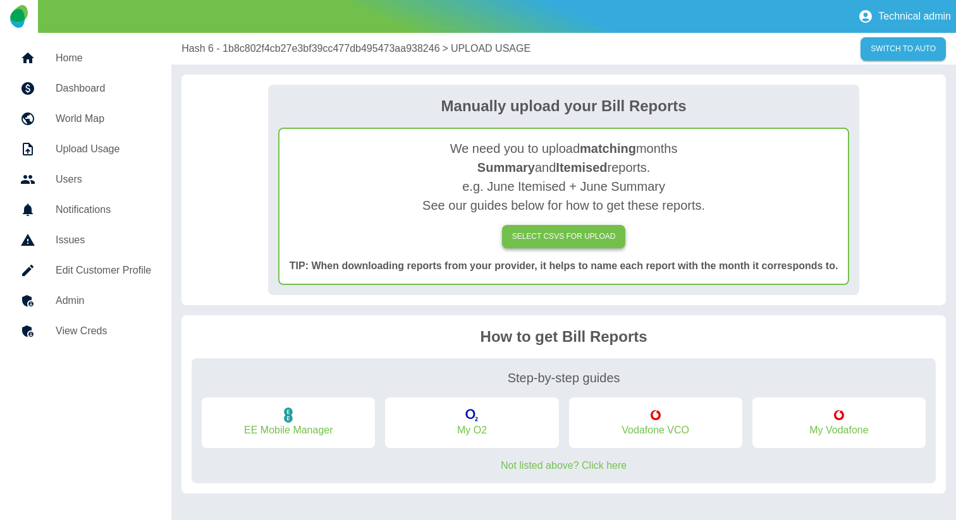
click at [525, 233] on label "SELECT CSVs FOR UPLOAD" at bounding box center [564, 236] width 124 height 23
click at [0, 0] on input "SELECT CSVs FOR UPLOAD" at bounding box center [0, 0] width 0 height 0
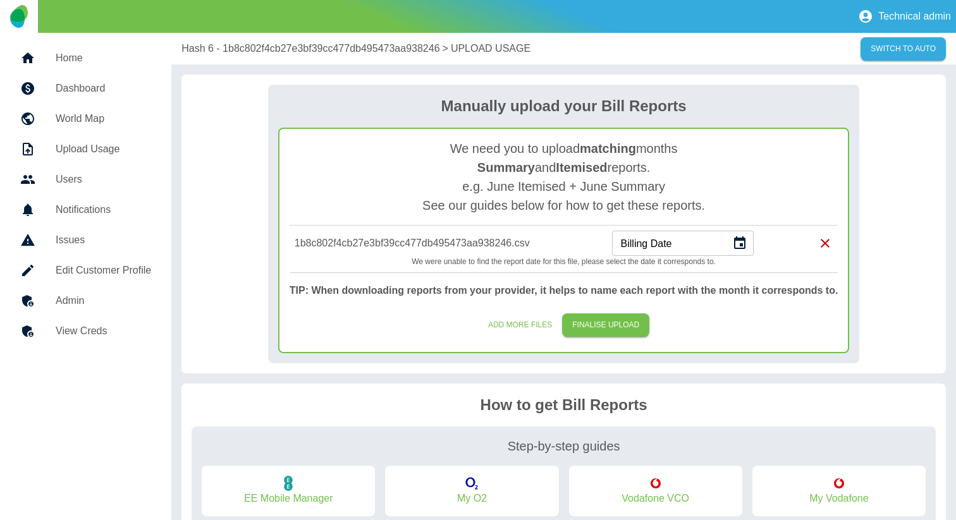
click at [735, 243] on icon "Choose date" at bounding box center [739, 243] width 15 height 15
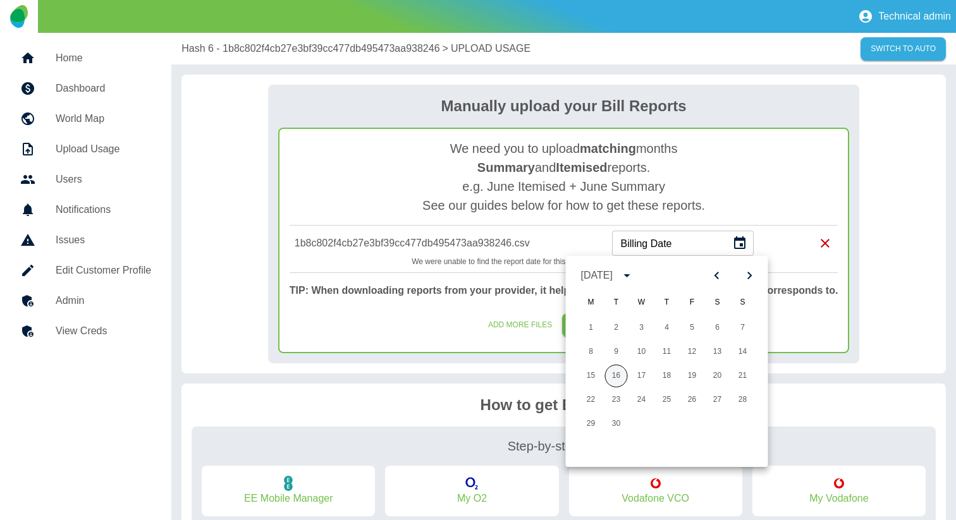
click at [617, 379] on button "16" at bounding box center [616, 376] width 23 height 23
type input "**********"
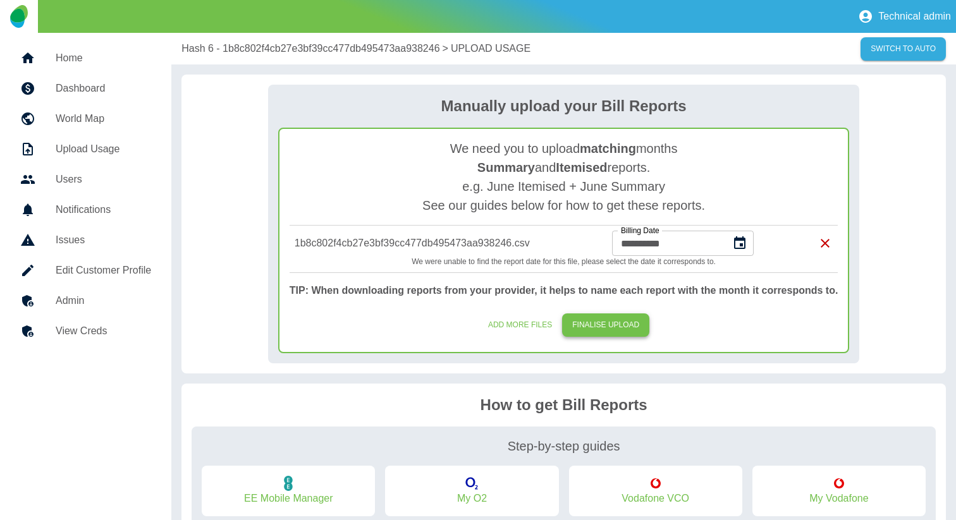
click at [592, 322] on button "FINALISE UPLOAD" at bounding box center [605, 324] width 87 height 23
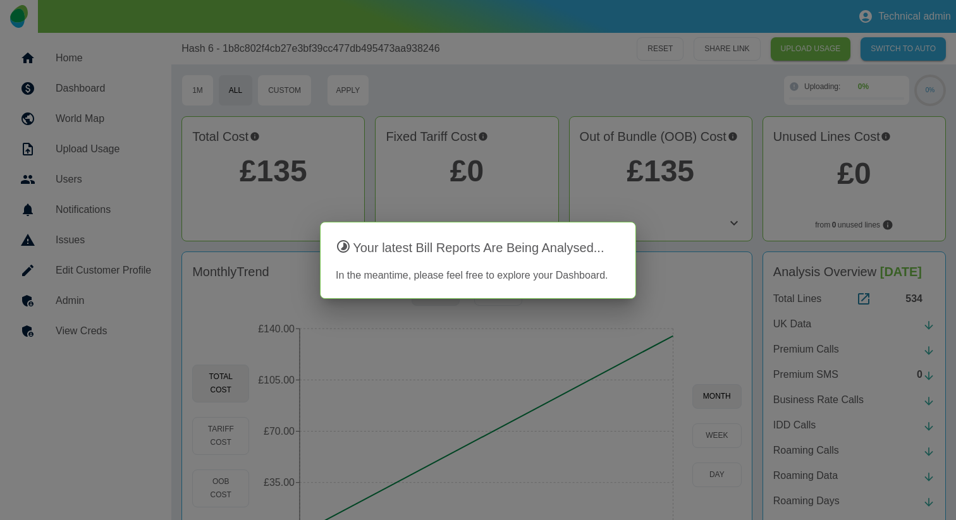
click at [534, 75] on div at bounding box center [478, 260] width 956 height 520
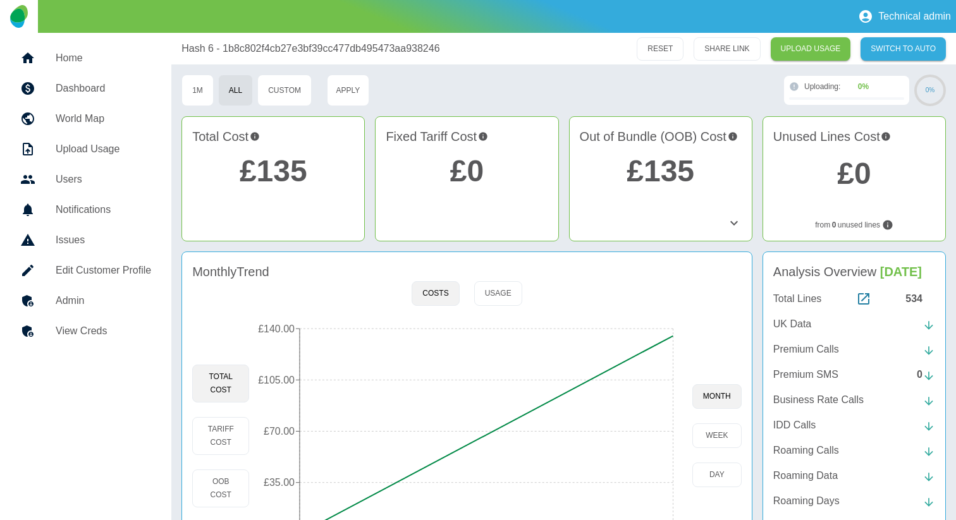
scroll to position [8, 0]
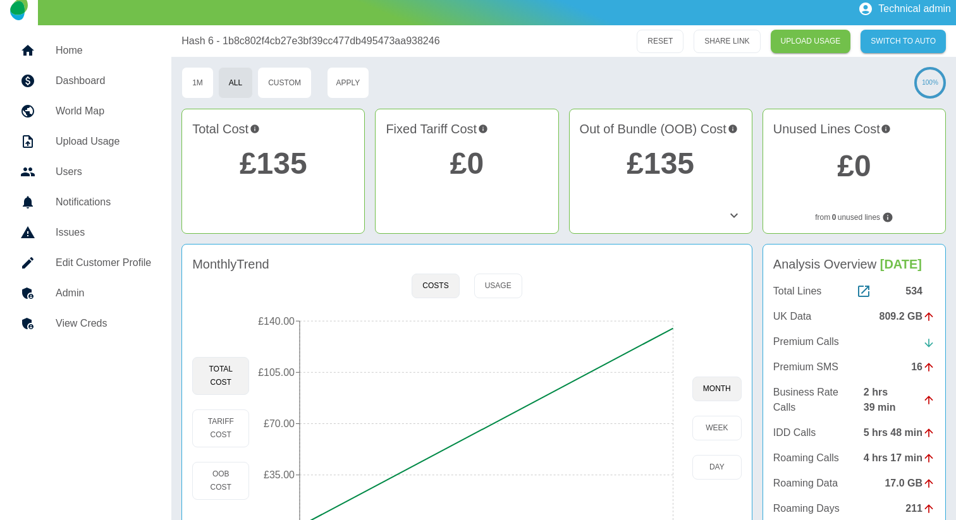
click at [126, 63] on link "Home" at bounding box center [85, 50] width 151 height 30
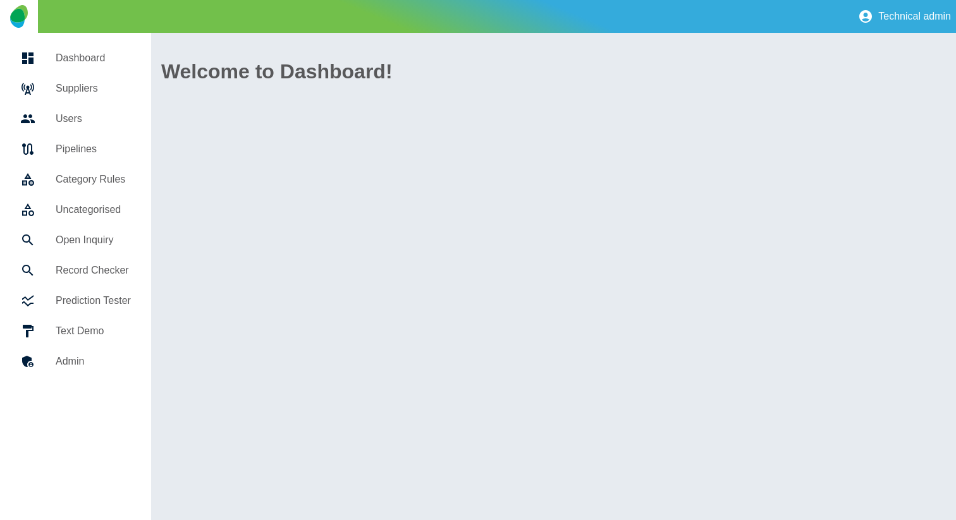
click at [104, 81] on h5 "Suppliers" at bounding box center [93, 88] width 75 height 15
